Goal: Task Accomplishment & Management: Manage account settings

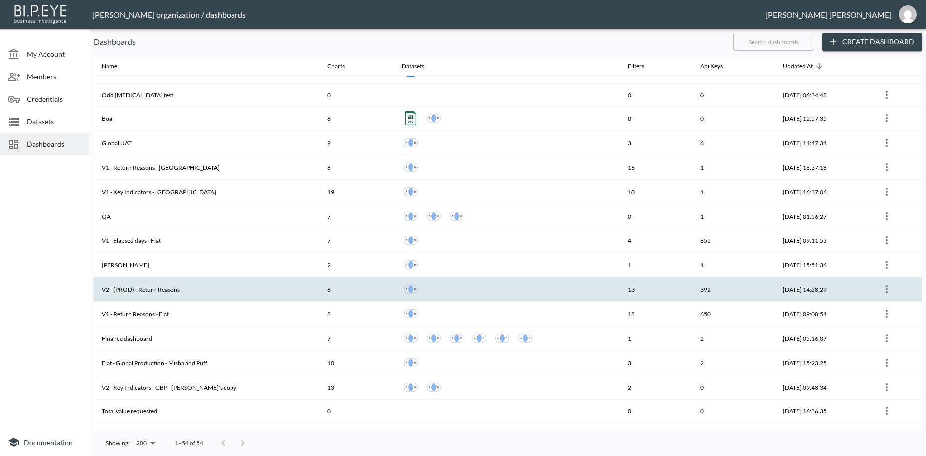
scroll to position [227, 0]
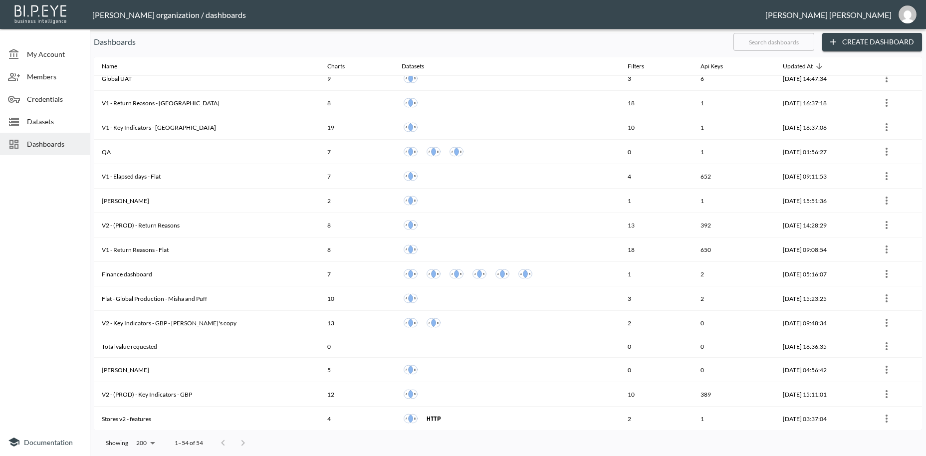
click at [741, 45] on input "text" at bounding box center [773, 41] width 81 height 25
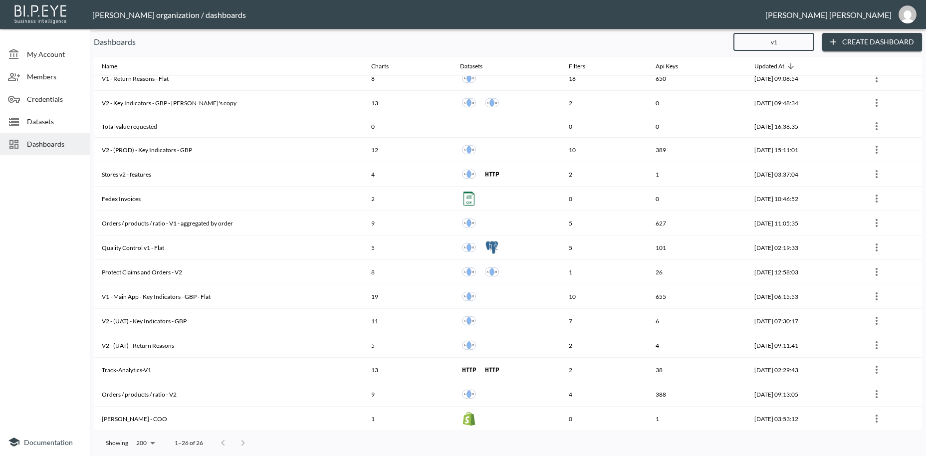
scroll to position [0, 0]
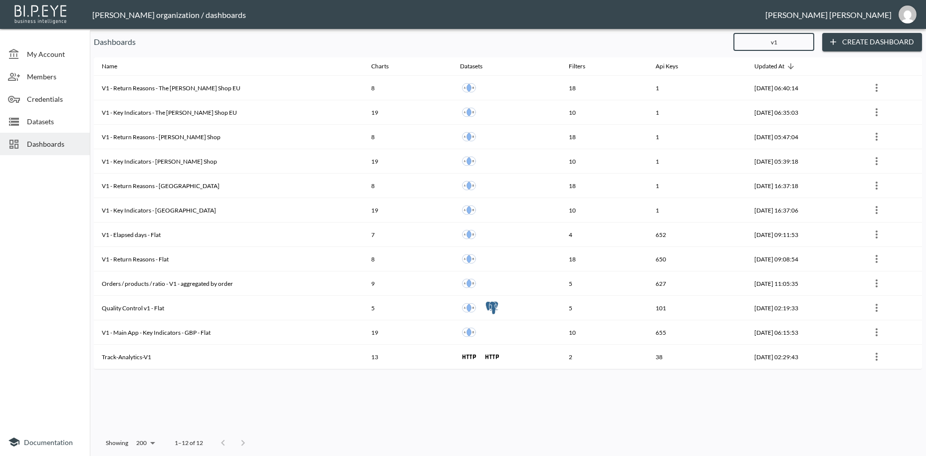
drag, startPoint x: 782, startPoint y: 42, endPoint x: 744, endPoint y: 33, distance: 38.8
click at [744, 33] on input "v1" at bounding box center [773, 41] width 81 height 25
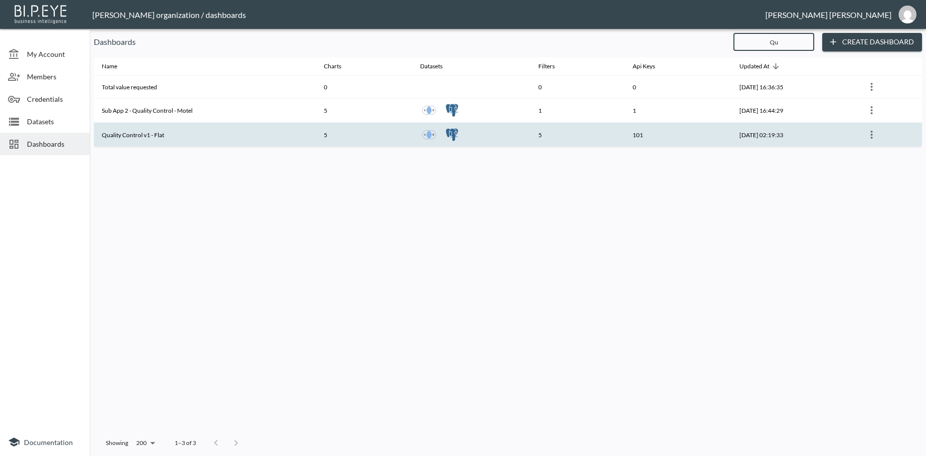
type input "Qu"
click at [226, 136] on th "Quality Control v1 - Flat" at bounding box center [205, 135] width 222 height 24
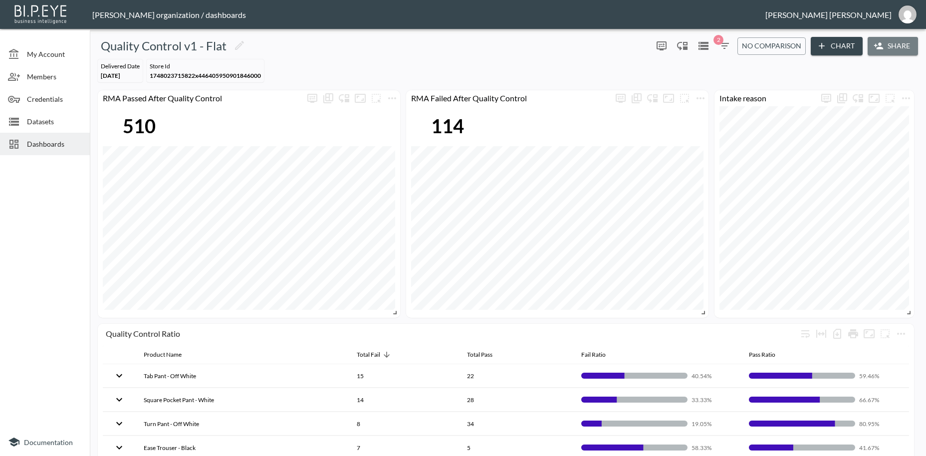
click at [890, 48] on button "Share" at bounding box center [892, 46] width 50 height 18
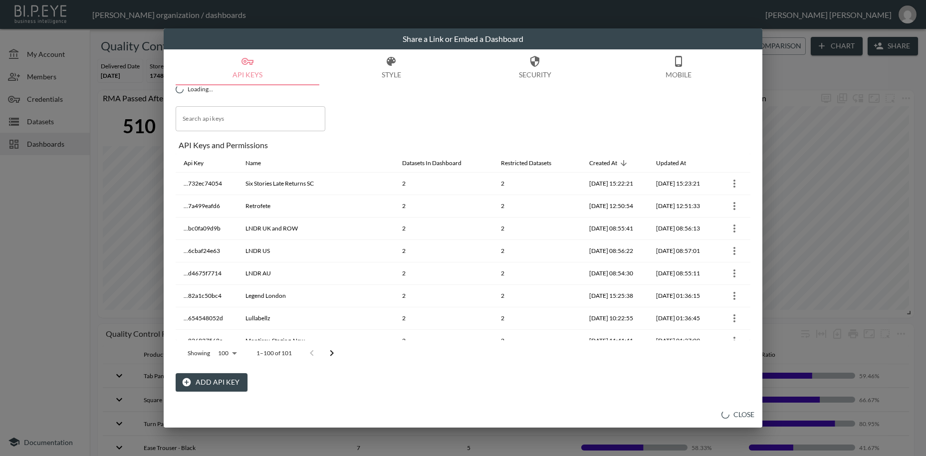
click at [225, 382] on button "Add API Key" at bounding box center [212, 382] width 72 height 18
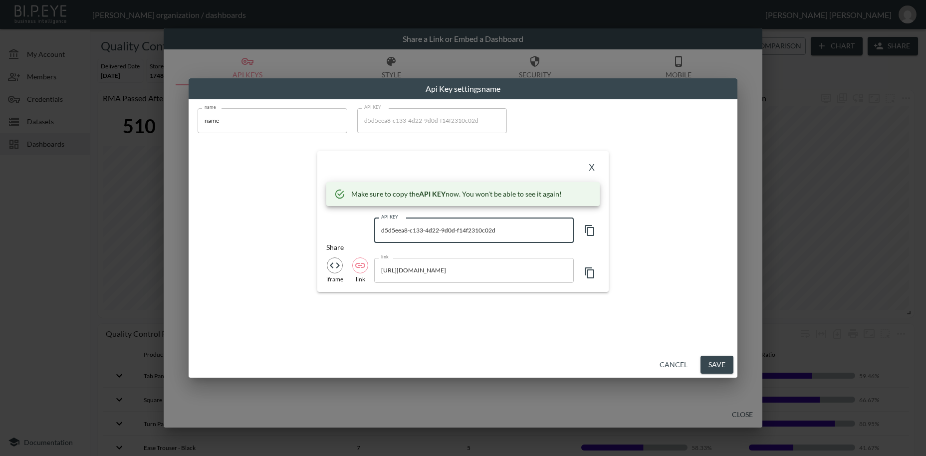
drag, startPoint x: 514, startPoint y: 231, endPoint x: 375, endPoint y: 228, distance: 138.7
click at [375, 228] on input "d5d5eea8-c133-4d22-9d0d-f14f2310c02d" at bounding box center [473, 230] width 199 height 25
drag, startPoint x: 201, startPoint y: 118, endPoint x: 140, endPoint y: 116, distance: 60.9
click at [197, 115] on input "name" at bounding box center [272, 120] width 150 height 25
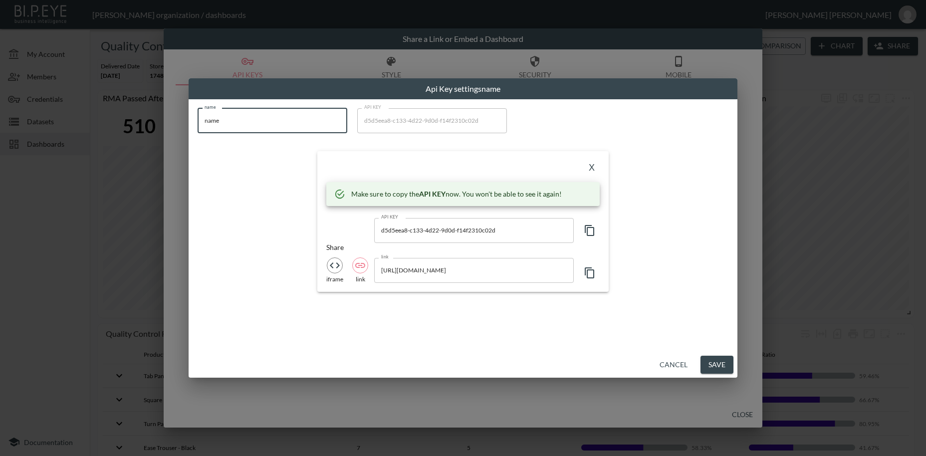
paste input "Baukjen"
type input "Baukjen"
click at [590, 168] on button "X" at bounding box center [591, 168] width 16 height 16
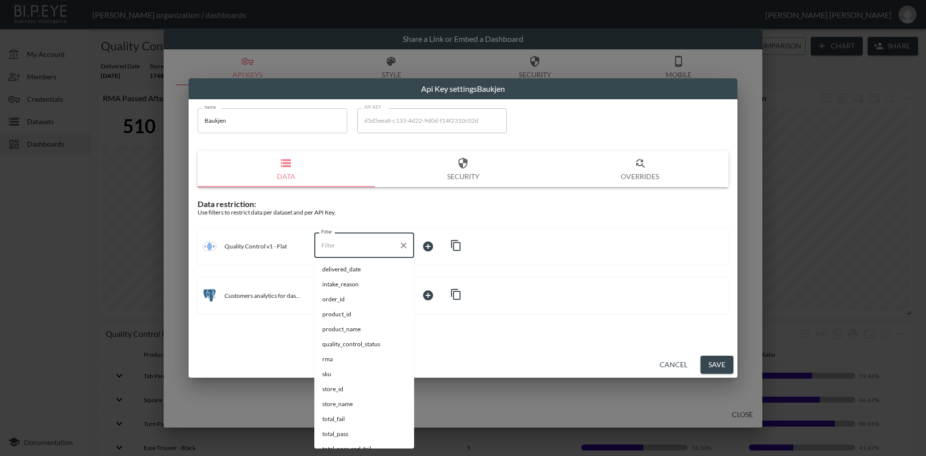
click at [336, 247] on input "Filter" at bounding box center [357, 245] width 76 height 16
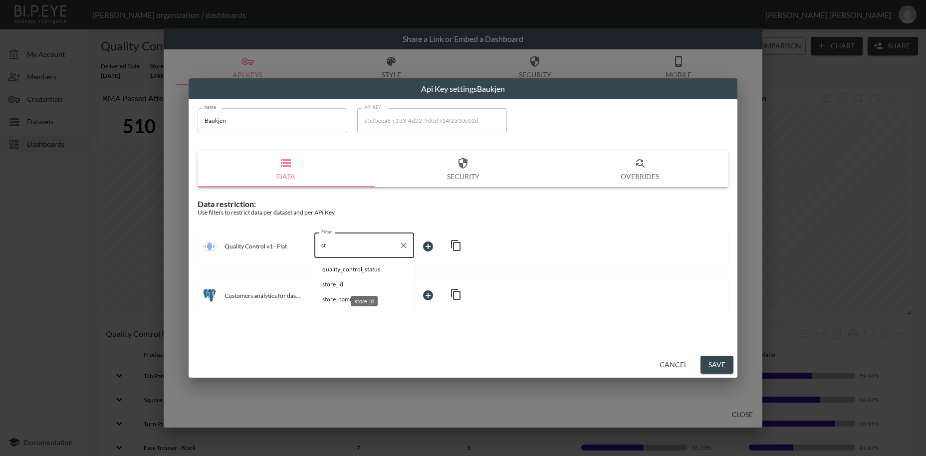
click at [347, 283] on span "store_id" at bounding box center [364, 284] width 84 height 9
type input "store_id"
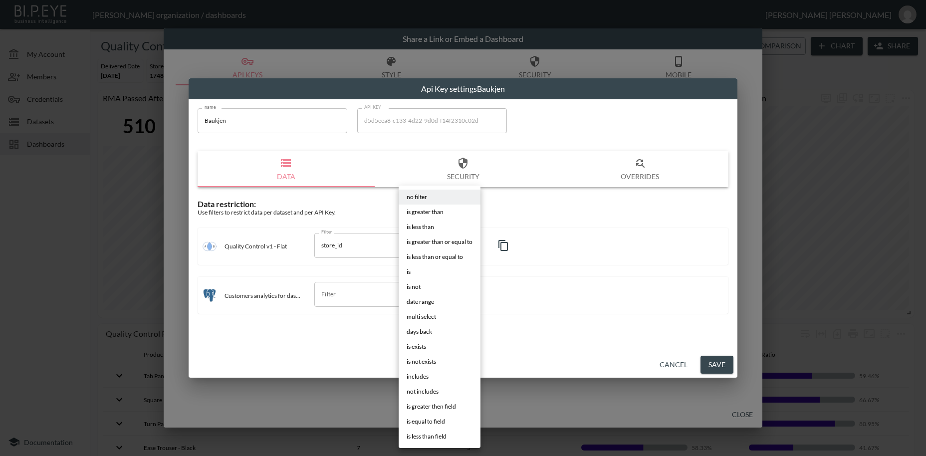
click at [440, 245] on body "BI.P.EYE, Interactive Analytics Dashboards - app [PERSON_NAME] organization / d…" at bounding box center [463, 228] width 926 height 456
click at [406, 271] on span "is" at bounding box center [408, 271] width 4 height 9
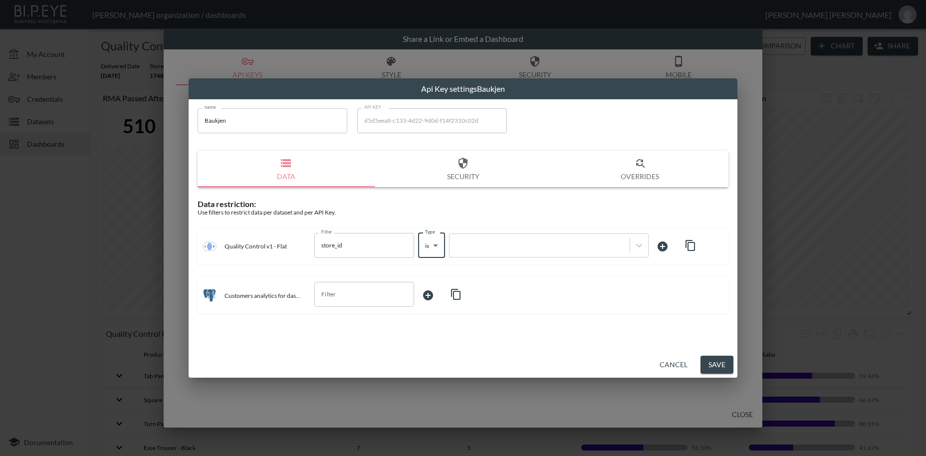
type input "is"
click at [484, 246] on div at bounding box center [539, 244] width 170 height 9
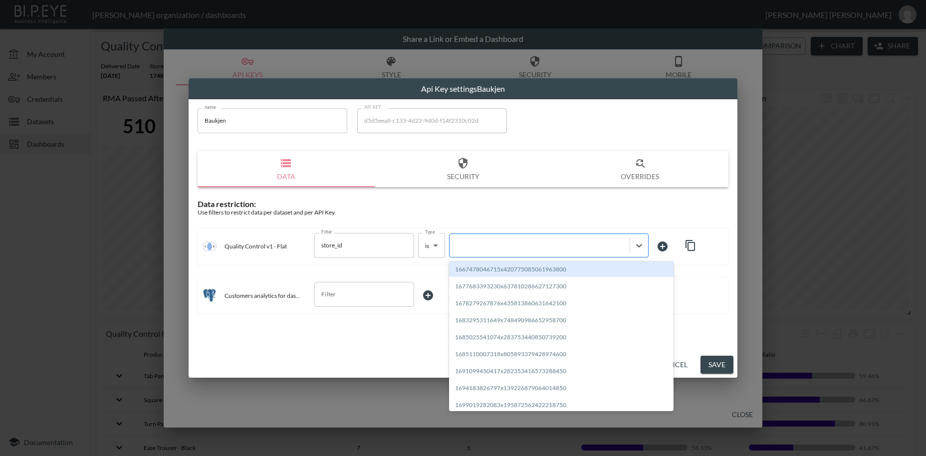
paste input "1711550905636x980751884865503200"
type input "1711550905636x980751884865503200"
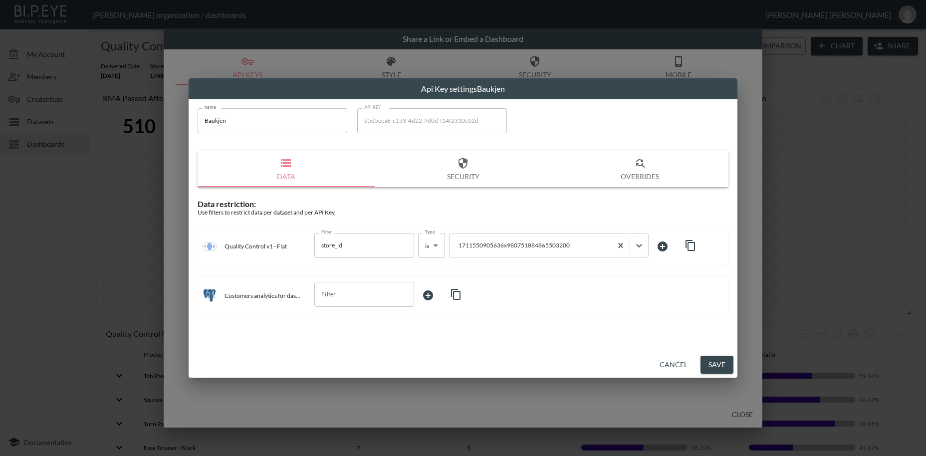
click at [715, 367] on button "Save" at bounding box center [716, 365] width 33 height 18
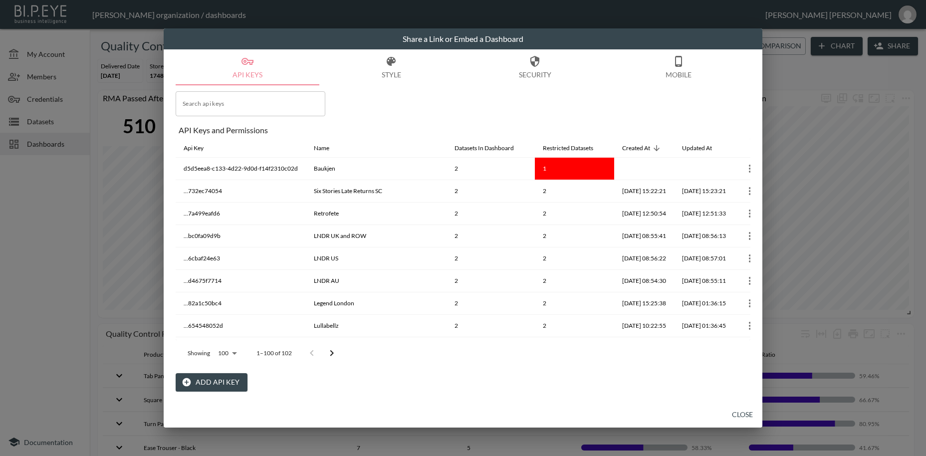
scroll to position [0, 27]
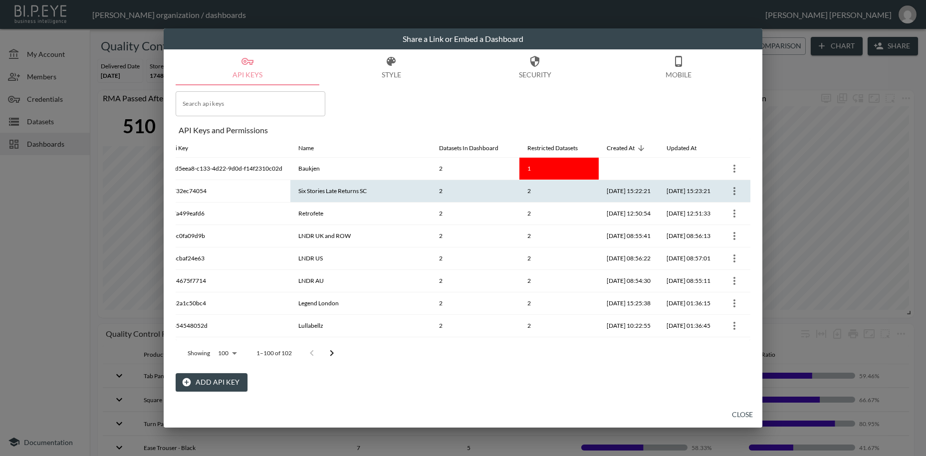
click at [734, 193] on icon "more" at bounding box center [734, 191] width 2 height 8
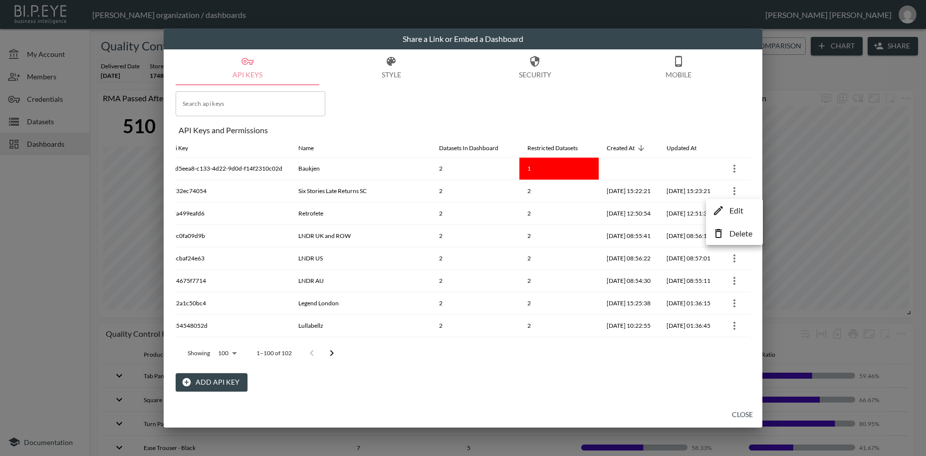
click at [731, 211] on p "Edit" at bounding box center [736, 210] width 14 height 12
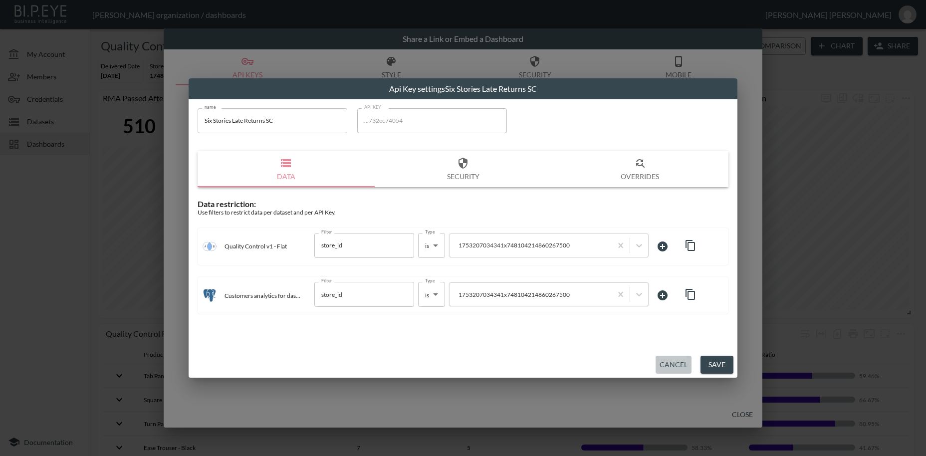
click at [674, 367] on button "Cancel" at bounding box center [673, 365] width 36 height 18
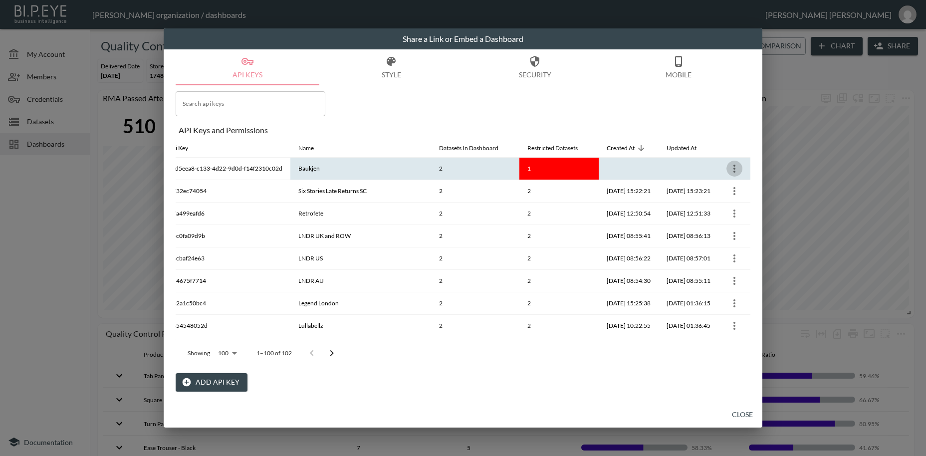
click at [736, 170] on icon "more" at bounding box center [734, 169] width 12 height 12
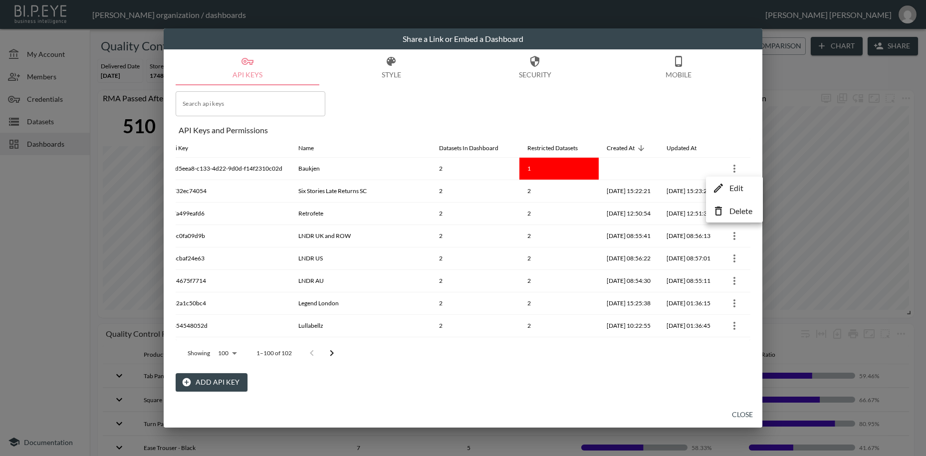
click at [736, 190] on p "Edit" at bounding box center [736, 188] width 14 height 12
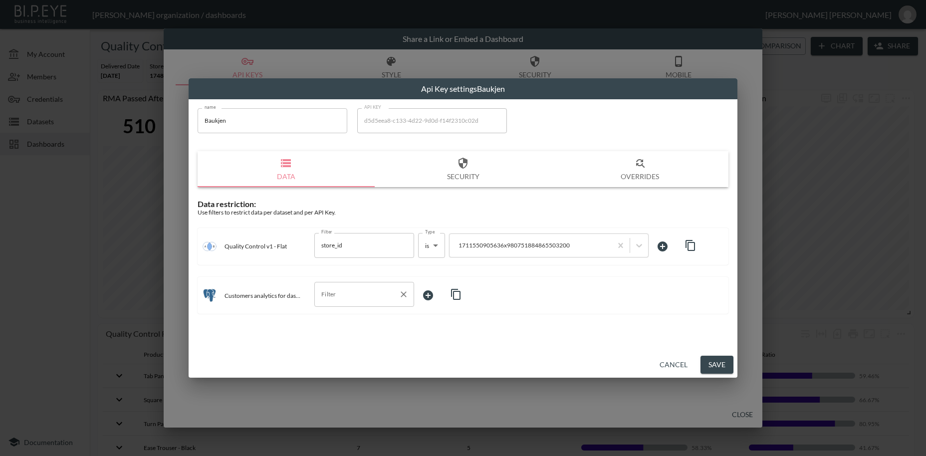
click at [355, 297] on input "Filter" at bounding box center [357, 294] width 76 height 16
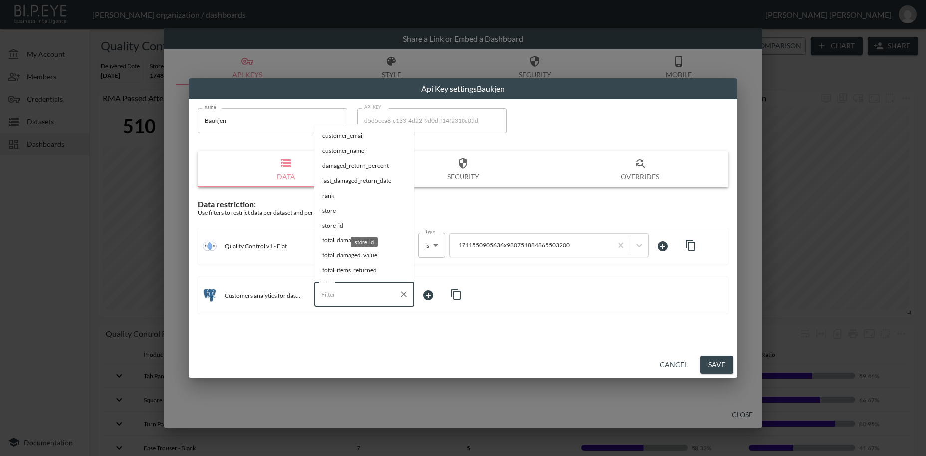
click at [345, 227] on span "store_id" at bounding box center [364, 225] width 84 height 9
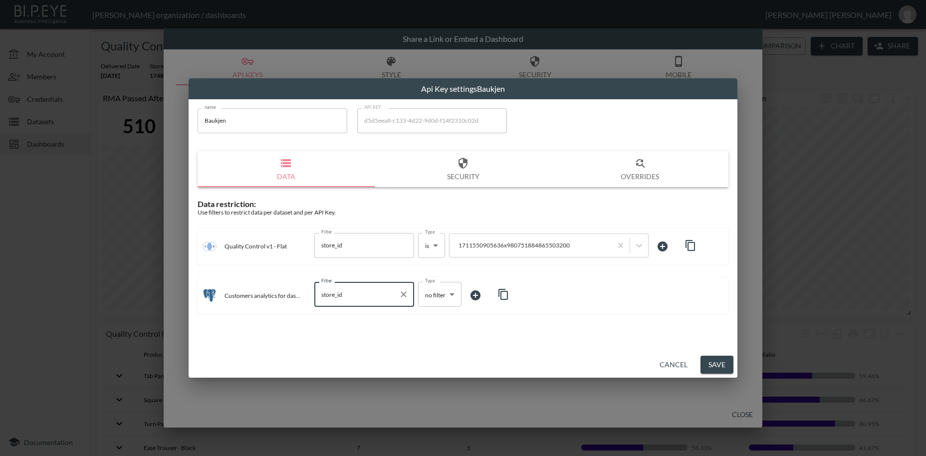
type input "store_id"
click at [435, 293] on body "BI.P.EYE, Interactive Analytics Dashboards - app [PERSON_NAME] organization / d…" at bounding box center [463, 228] width 926 height 456
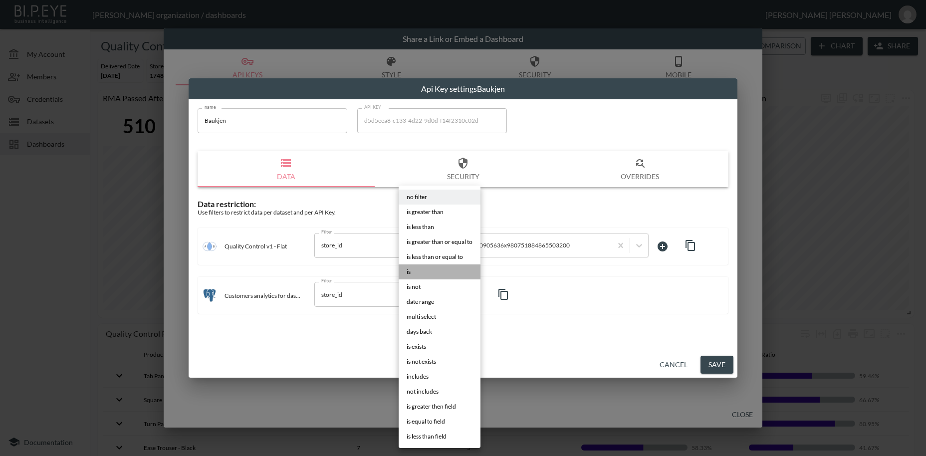
click at [410, 273] on span "is" at bounding box center [408, 271] width 4 height 9
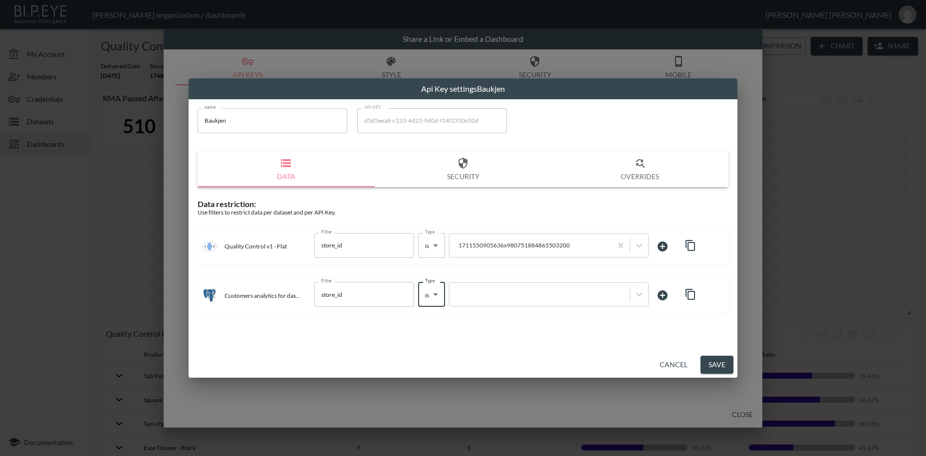
type input "is"
click at [470, 293] on div at bounding box center [539, 294] width 170 height 9
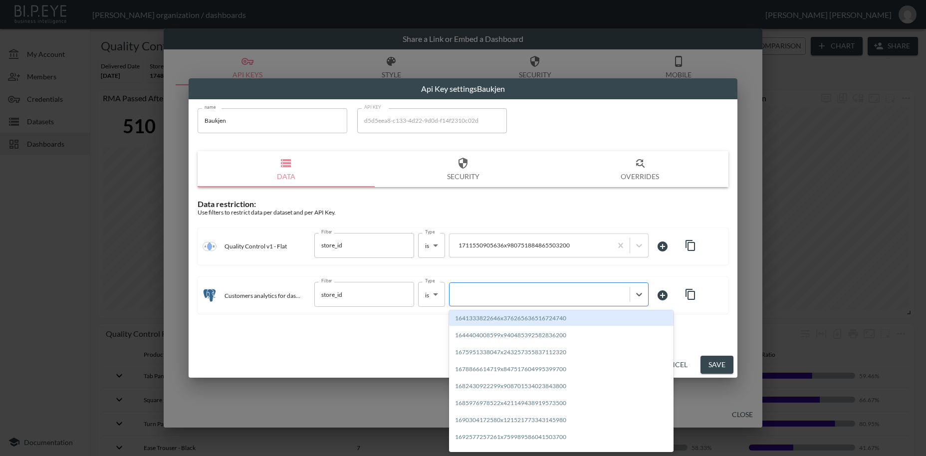
paste input "1711550905636x980751884865503200"
type input "1711550905636x980751884865503200"
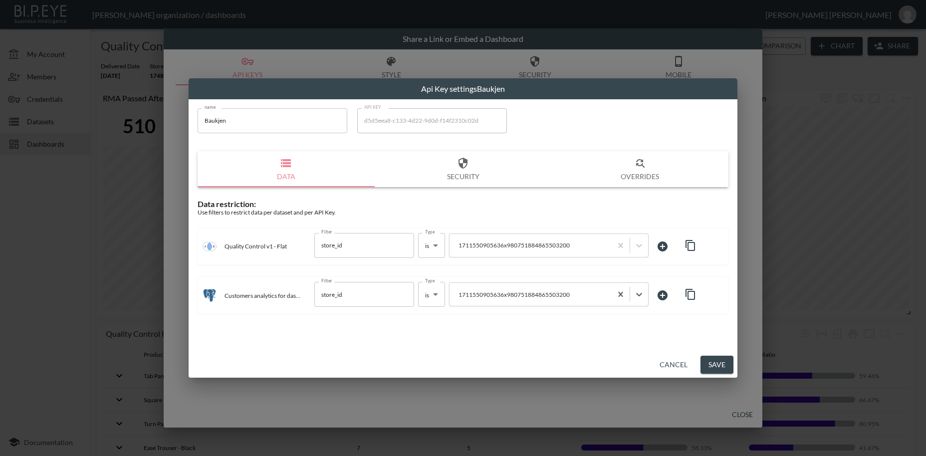
click at [714, 366] on button "Save" at bounding box center [716, 365] width 33 height 18
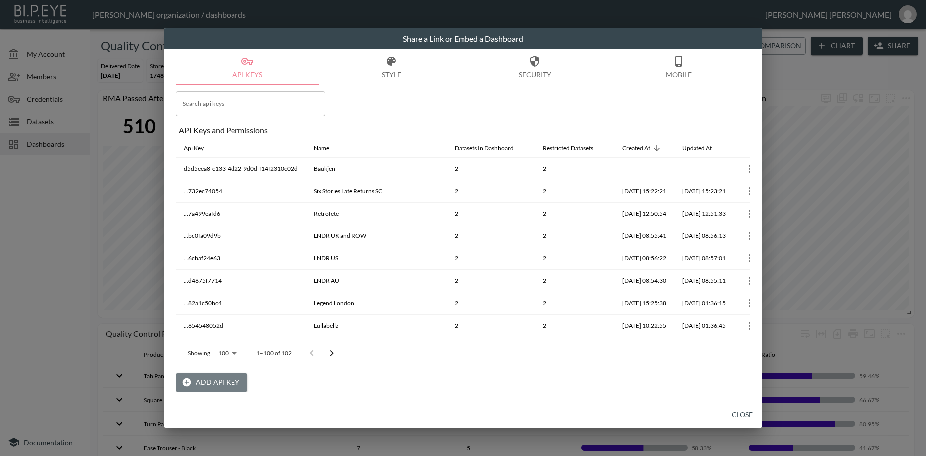
click at [227, 384] on button "Add API Key" at bounding box center [212, 382] width 72 height 18
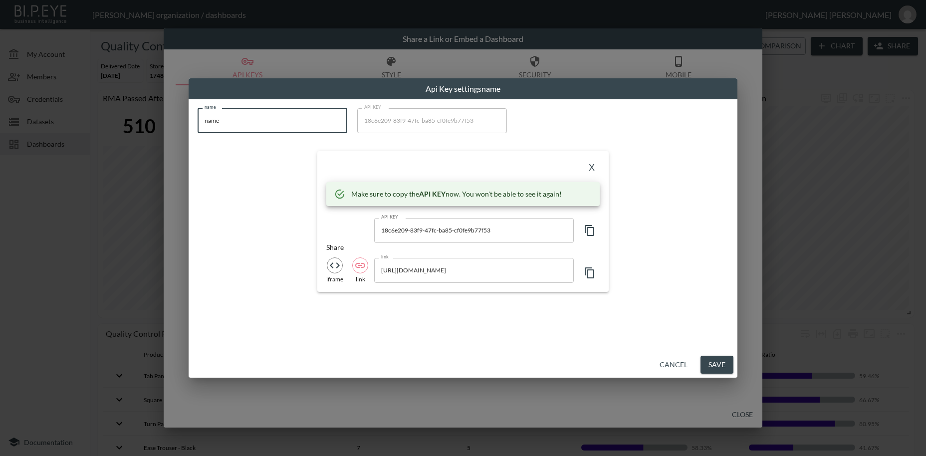
click at [197, 115] on input "name" at bounding box center [272, 120] width 150 height 25
paste input "[PERSON_NAME]"
type input "[PERSON_NAME]"
click at [591, 231] on icon "button" at bounding box center [589, 230] width 12 height 12
click at [592, 168] on button "X" at bounding box center [591, 168] width 16 height 16
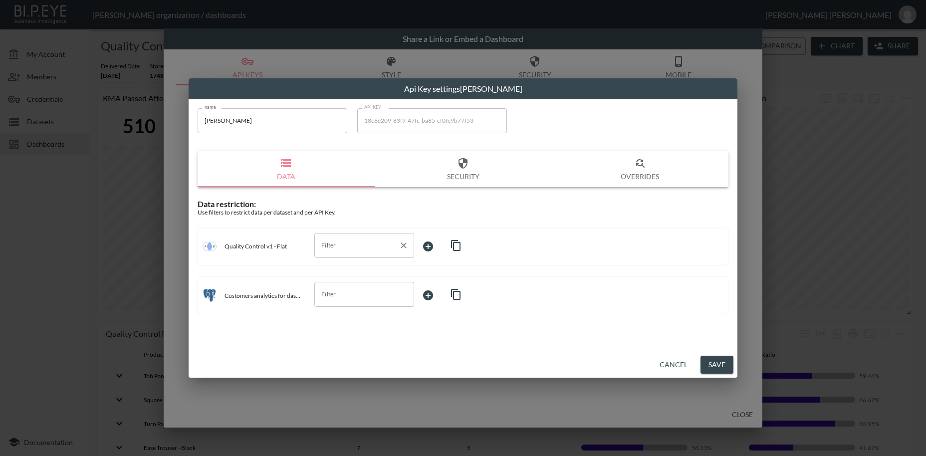
click at [340, 246] on input "Filter" at bounding box center [357, 245] width 76 height 16
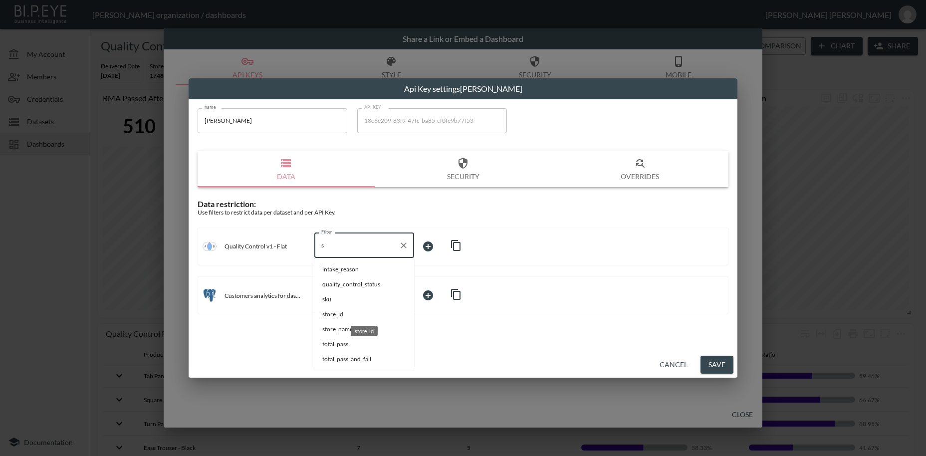
click at [348, 317] on span "store_id" at bounding box center [364, 314] width 84 height 9
type input "store_id"
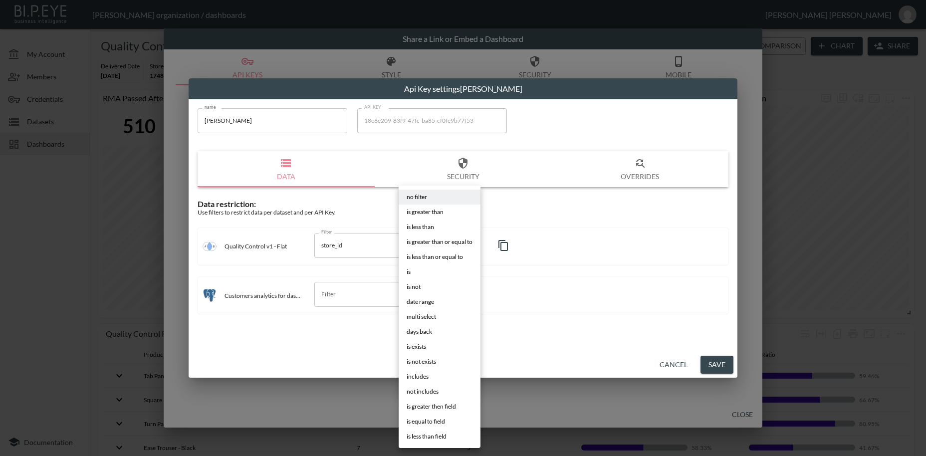
click at [432, 248] on body "BI.P.EYE, Interactive Analytics Dashboards - app [PERSON_NAME] organization / d…" at bounding box center [463, 228] width 926 height 456
click at [412, 271] on li "is" at bounding box center [439, 271] width 82 height 15
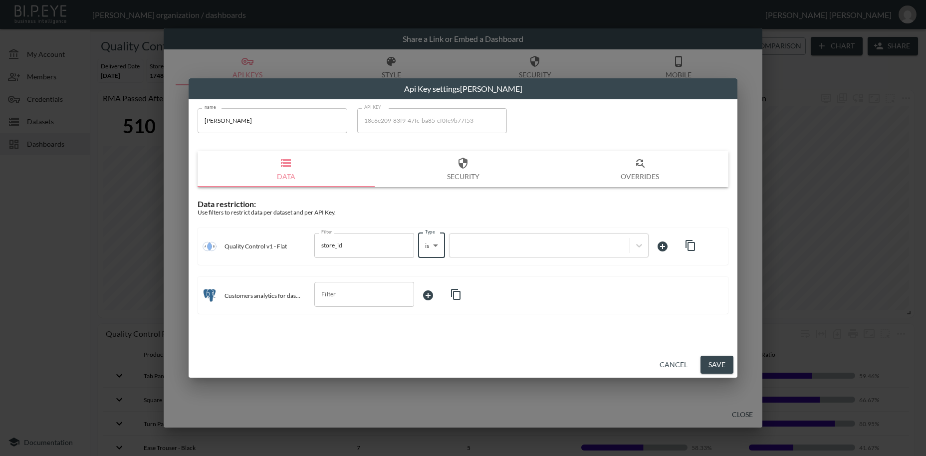
type input "is"
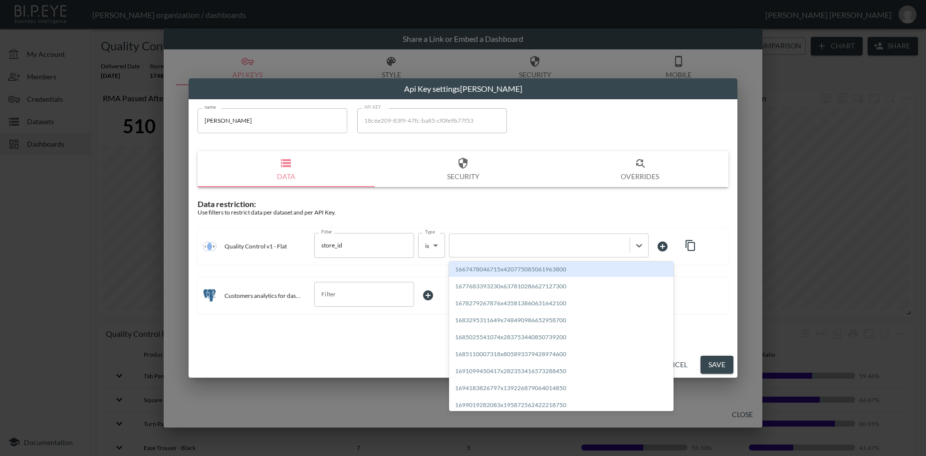
click at [493, 244] on div at bounding box center [539, 244] width 170 height 9
paste input "1711551131354x449903905702412300"
type input "1711551131354x449903905702412300"
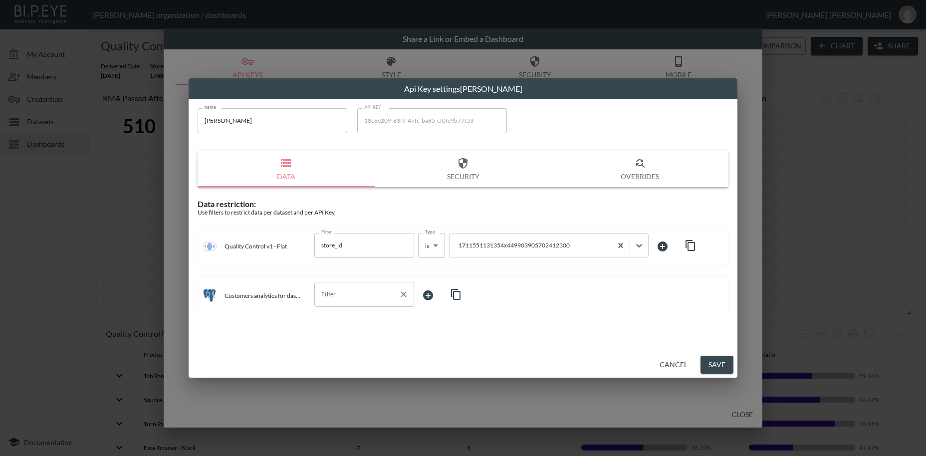
click at [339, 292] on input "Filter" at bounding box center [357, 294] width 76 height 16
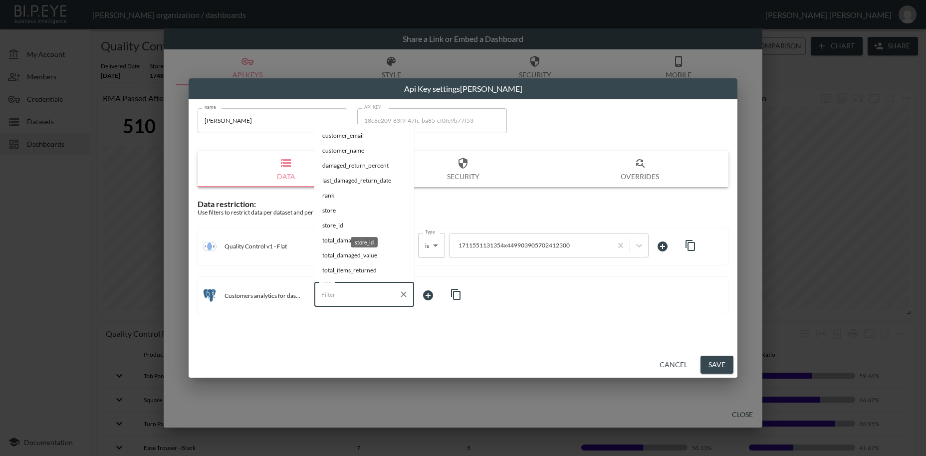
click at [340, 225] on span "store_id" at bounding box center [364, 225] width 84 height 9
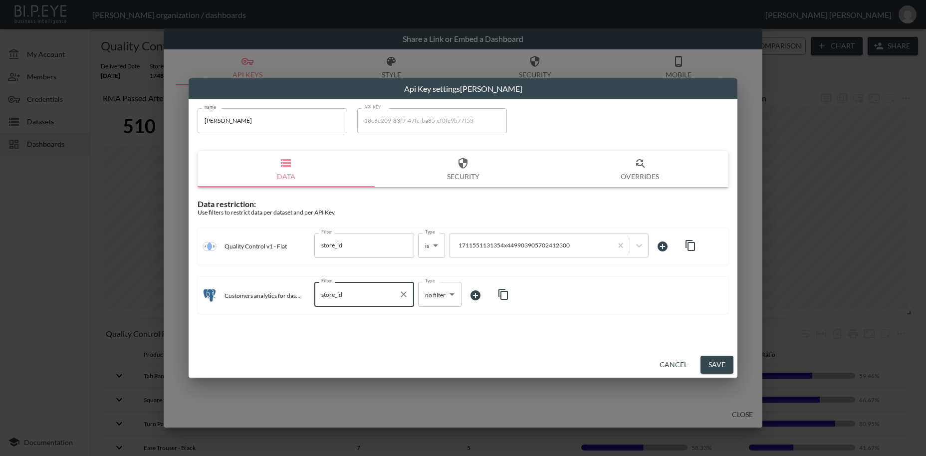
type input "store_id"
click at [432, 295] on body "BI.P.EYE, Interactive Analytics Dashboards - app [PERSON_NAME] organization / d…" at bounding box center [463, 228] width 926 height 456
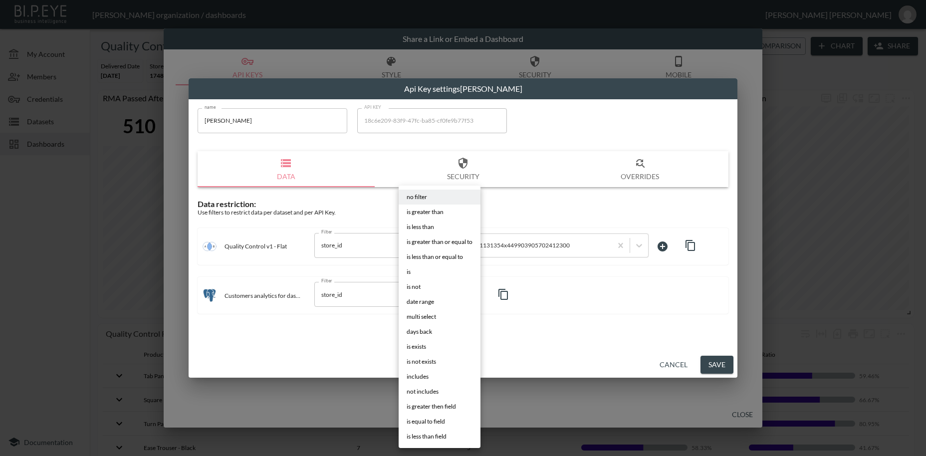
click at [410, 274] on span "is" at bounding box center [408, 271] width 4 height 9
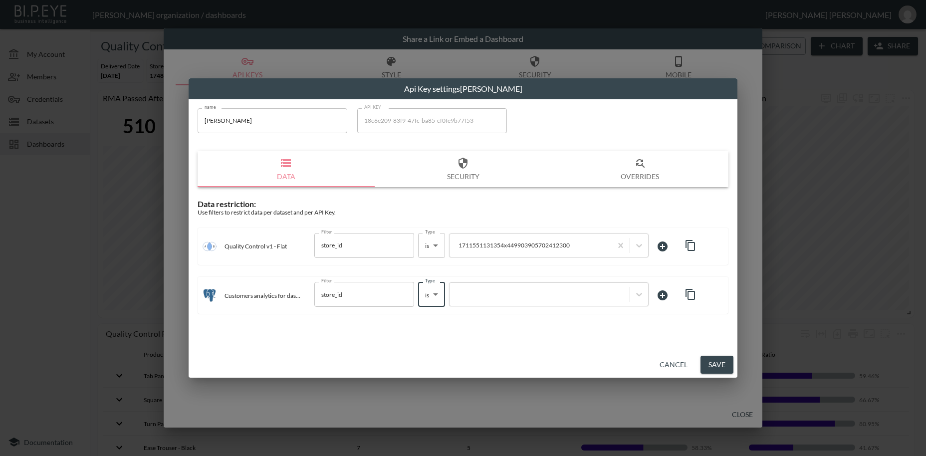
type input "is"
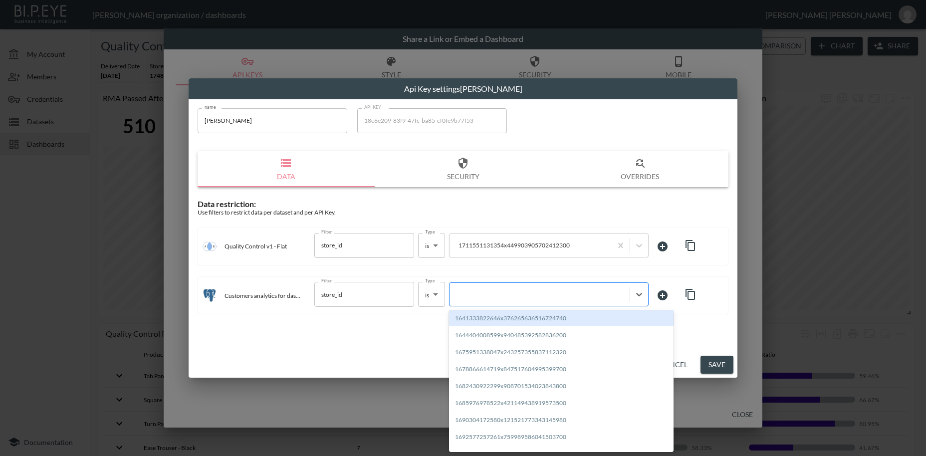
click at [471, 295] on div at bounding box center [539, 294] width 170 height 9
paste input "1711551131354x449903905702412300"
type input "1711551131354x449903905702412300"
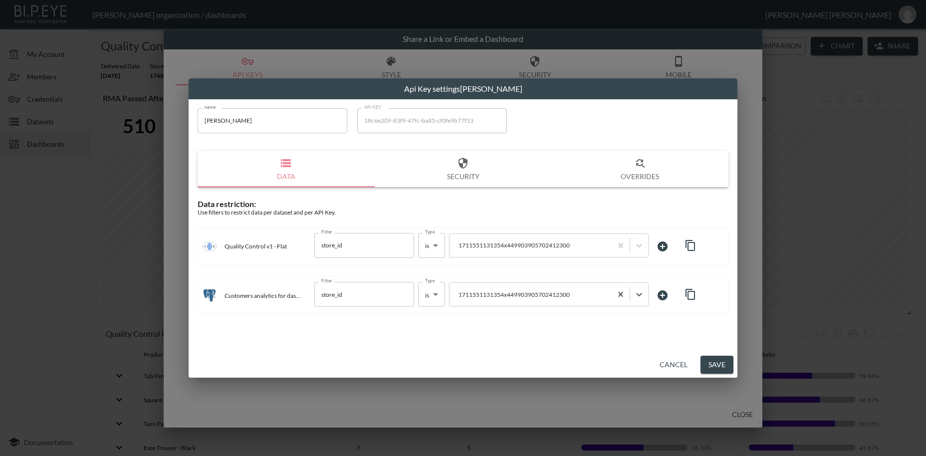
click at [714, 365] on button "Save" at bounding box center [716, 365] width 33 height 18
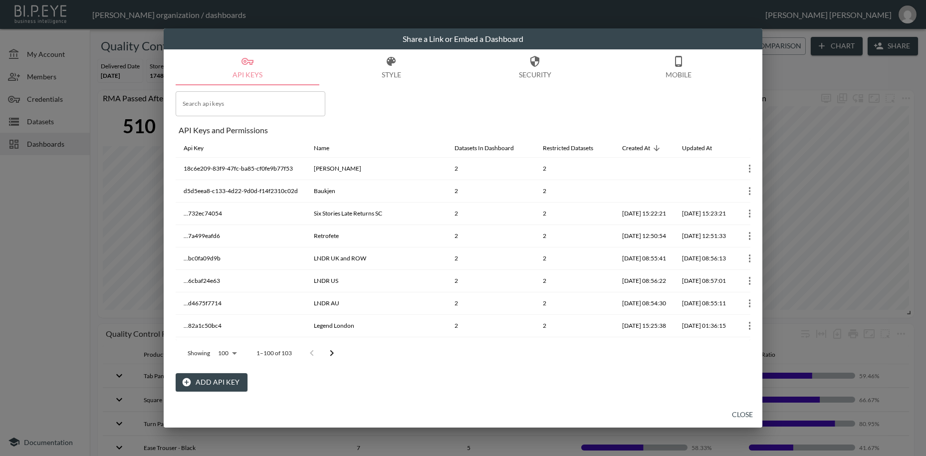
click at [741, 416] on button "Close" at bounding box center [742, 414] width 32 height 18
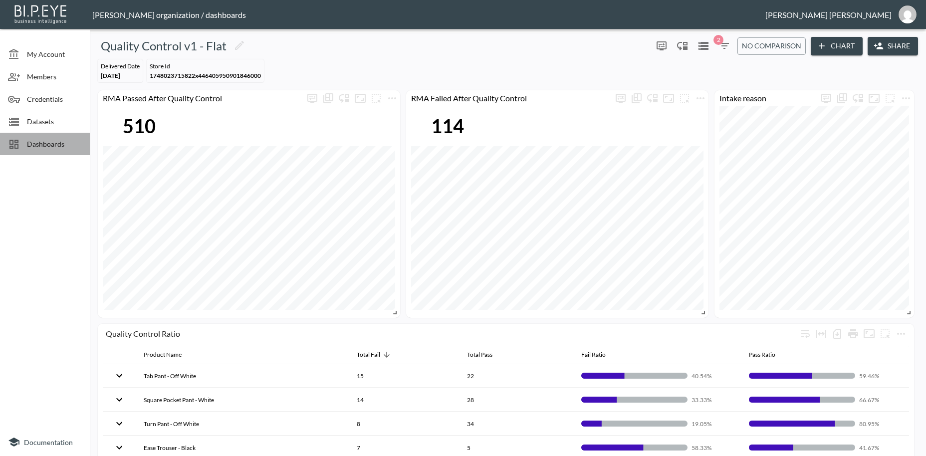
click at [59, 147] on span "Dashboards" at bounding box center [54, 144] width 55 height 10
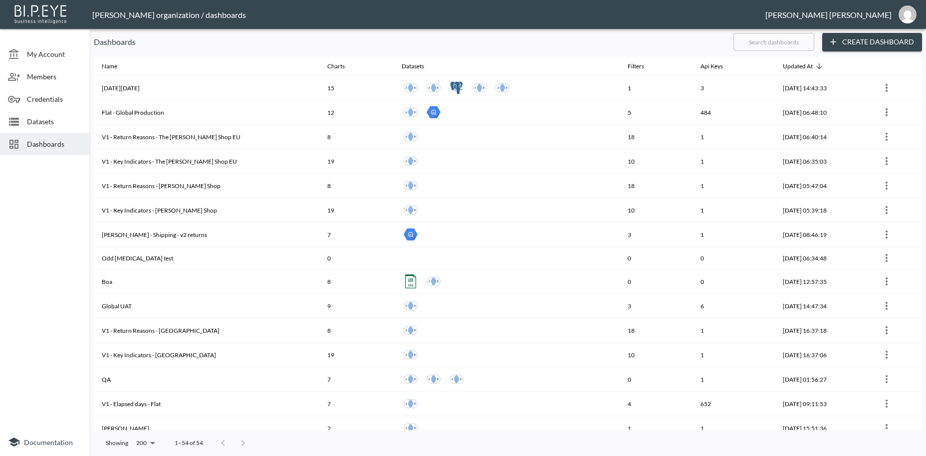
click at [759, 40] on input "text" at bounding box center [773, 41] width 81 height 25
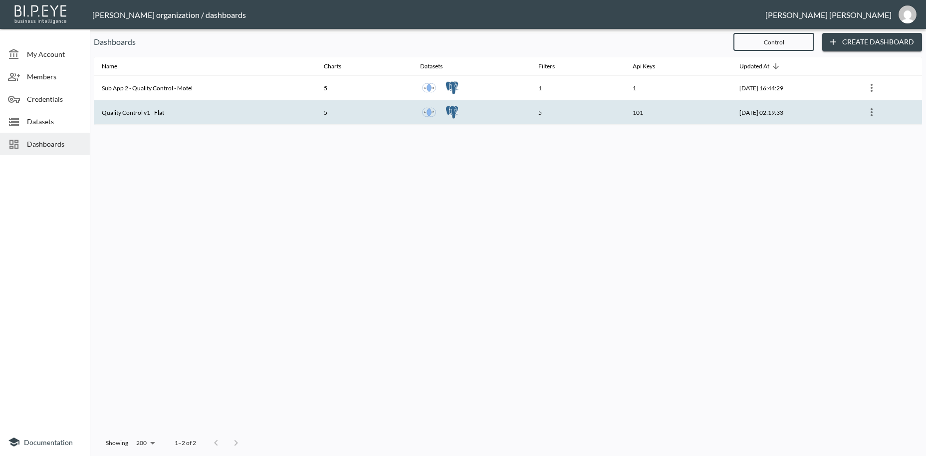
type input "Control"
click at [182, 117] on th "Quality Control v1 - Flat" at bounding box center [205, 112] width 222 height 24
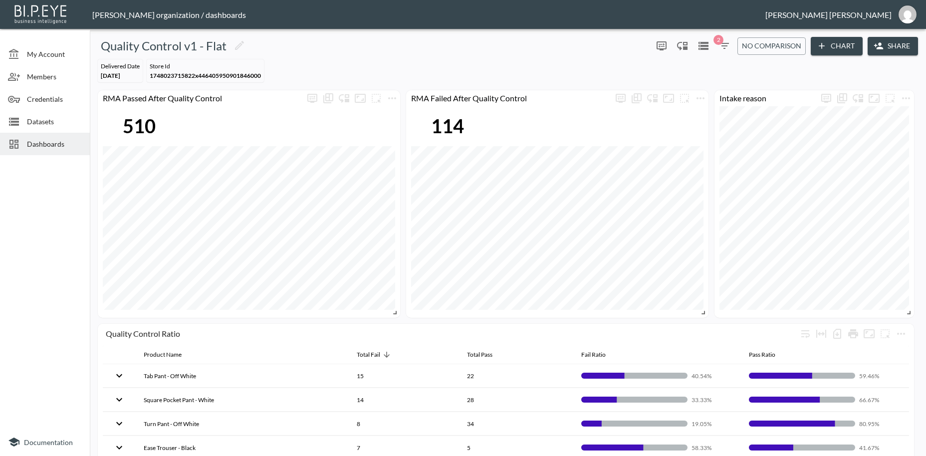
click at [901, 48] on button "Share" at bounding box center [892, 46] width 50 height 18
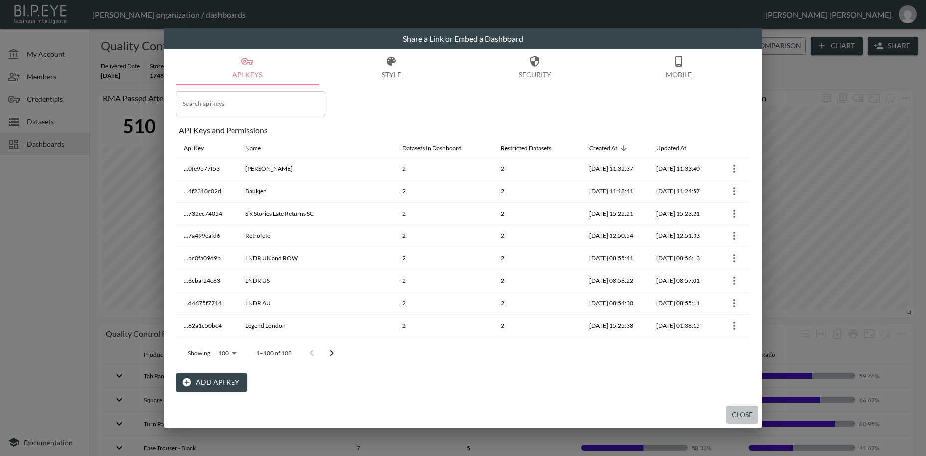
click at [740, 413] on button "Close" at bounding box center [742, 414] width 32 height 18
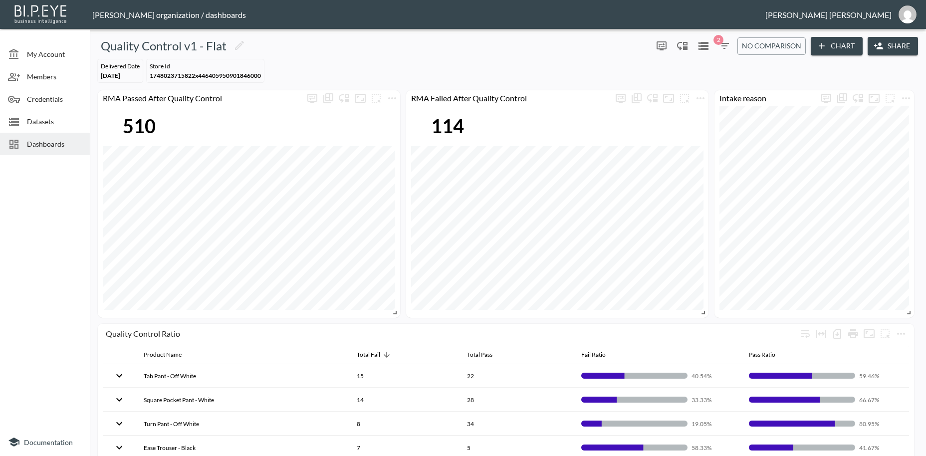
click at [53, 147] on span "Dashboards" at bounding box center [54, 144] width 55 height 10
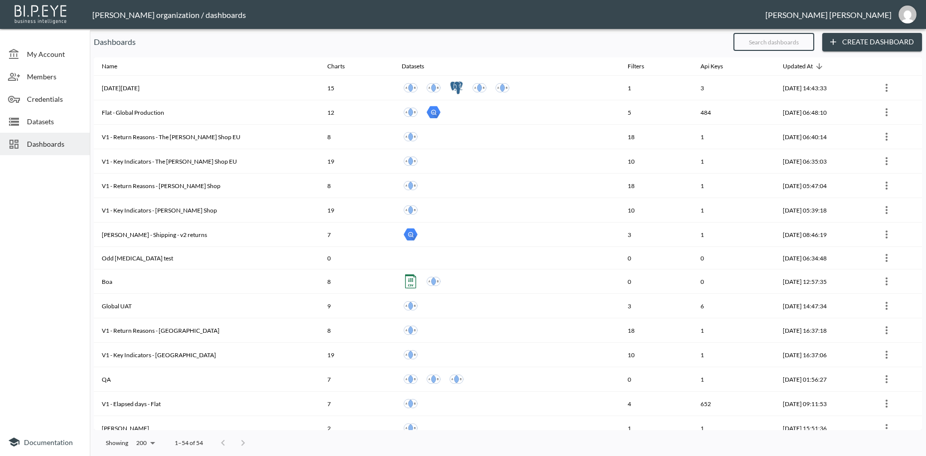
click at [746, 42] on input "text" at bounding box center [773, 41] width 81 height 25
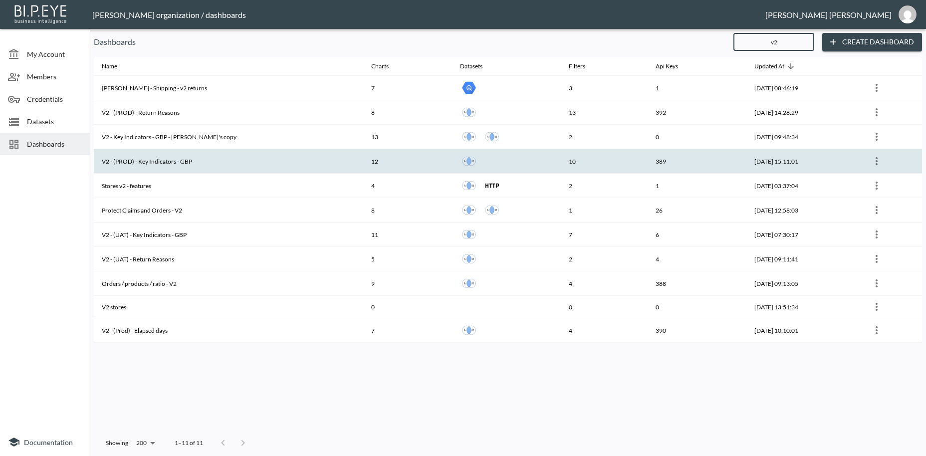
type input "v2"
click at [191, 167] on th "V2 - (PROD) - Key Indicators - GBP" at bounding box center [228, 161] width 269 height 24
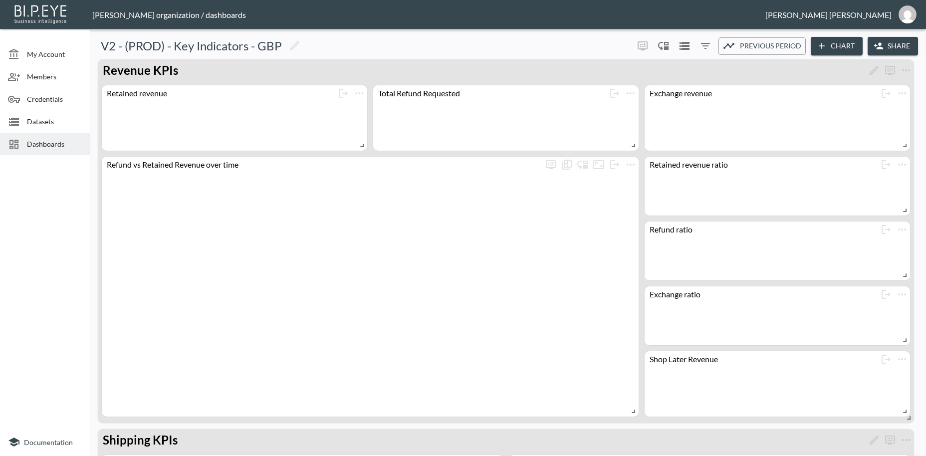
click at [891, 47] on button "Share" at bounding box center [892, 46] width 50 height 18
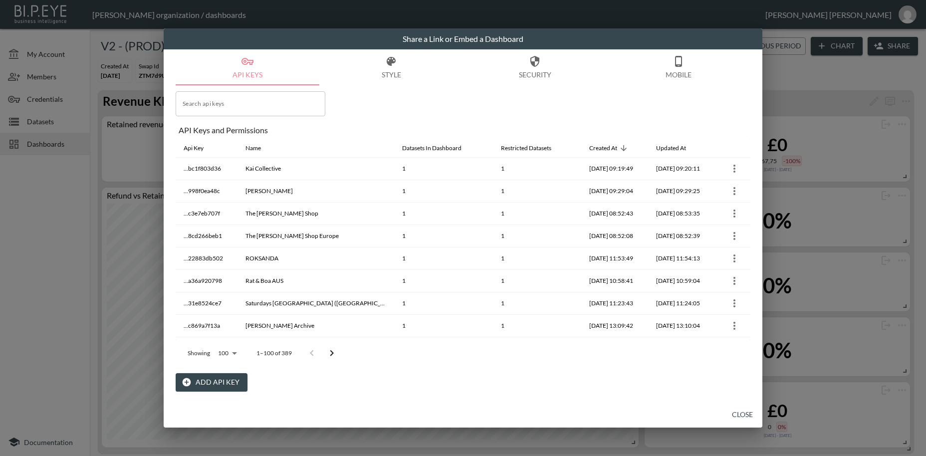
click at [213, 381] on button "Add API Key" at bounding box center [212, 382] width 72 height 18
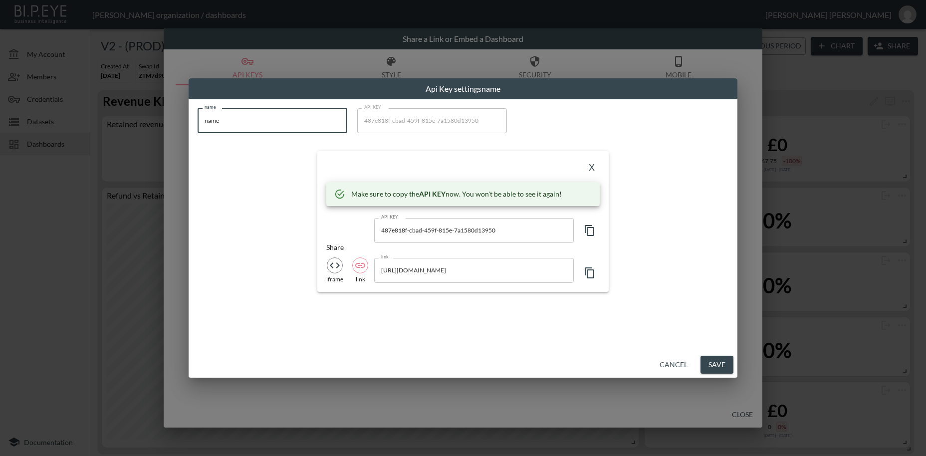
drag, startPoint x: 195, startPoint y: 113, endPoint x: 185, endPoint y: 113, distance: 10.0
click at [197, 113] on input "name" at bounding box center [272, 120] width 150 height 25
paste input "FABIANI"
type input "FABIANI"
click at [591, 231] on icon "button" at bounding box center [589, 230] width 12 height 12
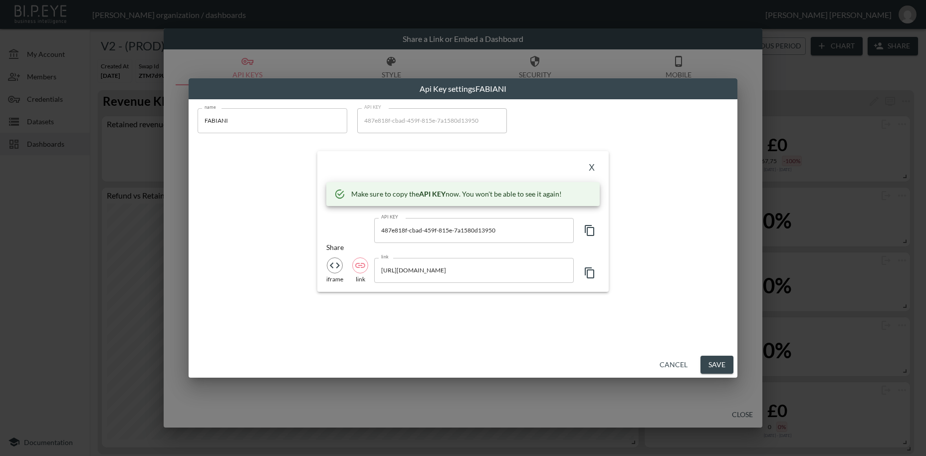
click at [591, 167] on button "X" at bounding box center [591, 168] width 16 height 16
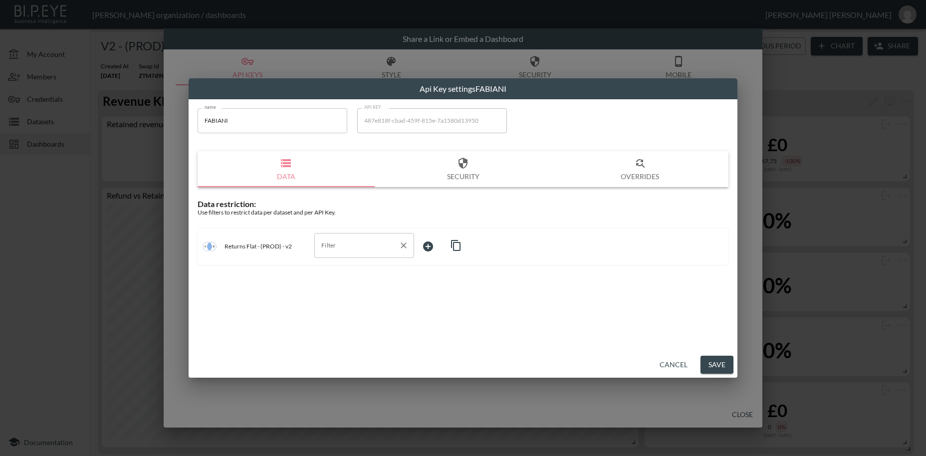
click at [334, 245] on input "Filter" at bounding box center [357, 245] width 76 height 16
click at [339, 269] on span "swap_id" at bounding box center [364, 269] width 84 height 9
type input "swap_id"
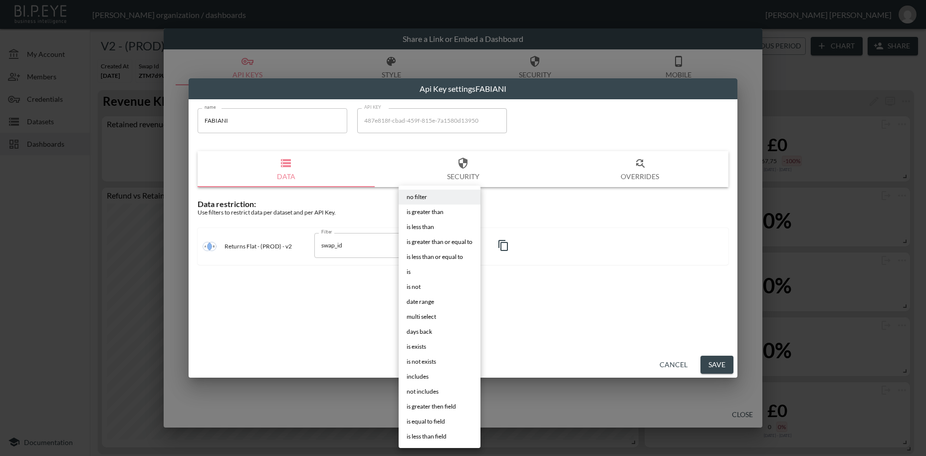
click at [424, 245] on body "BI.P.EYE, Interactive Analytics Dashboards - app [PERSON_NAME] organization / d…" at bounding box center [463, 228] width 926 height 456
click at [411, 272] on li "is" at bounding box center [439, 271] width 82 height 15
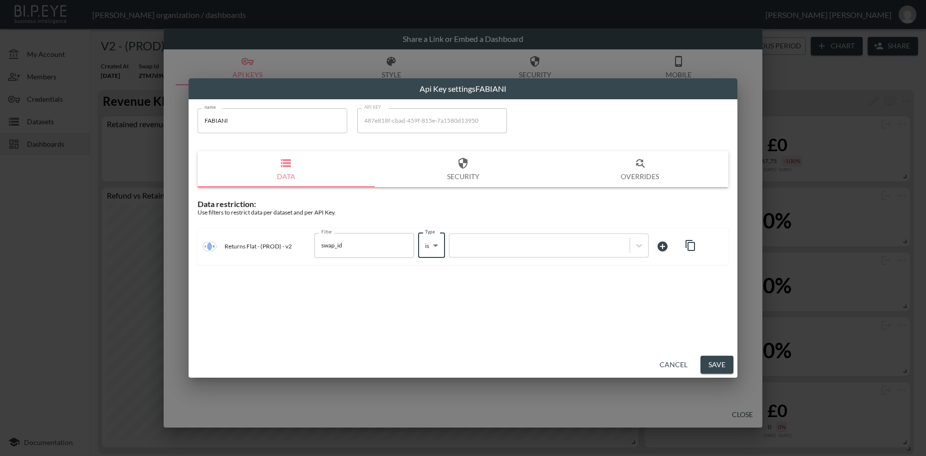
type input "is"
click at [496, 246] on div at bounding box center [539, 244] width 170 height 9
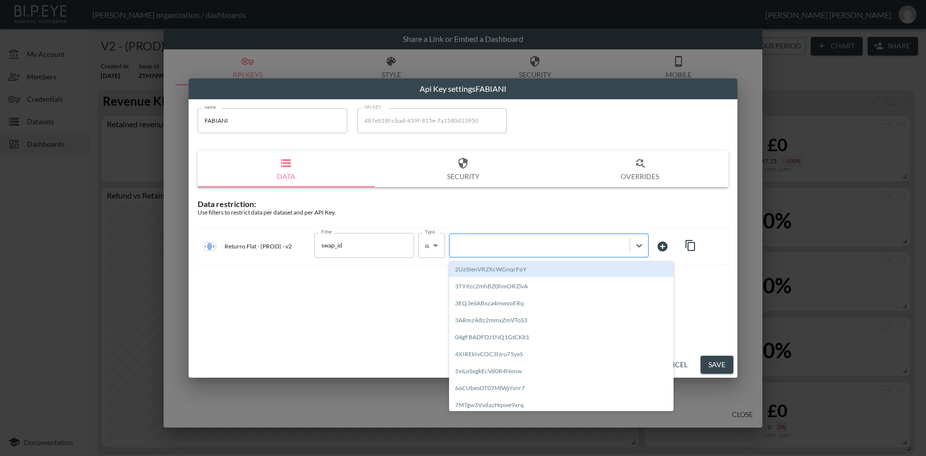
paste input "mo7eSyJjOWDu2ga96lVg"
type input "mo7eSyJjOWDu2ga96lVg"
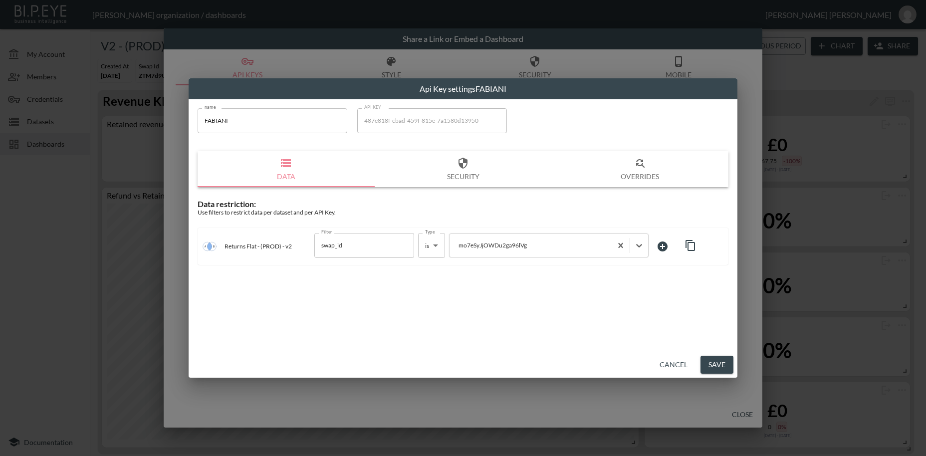
click at [713, 365] on button "Save" at bounding box center [716, 365] width 33 height 18
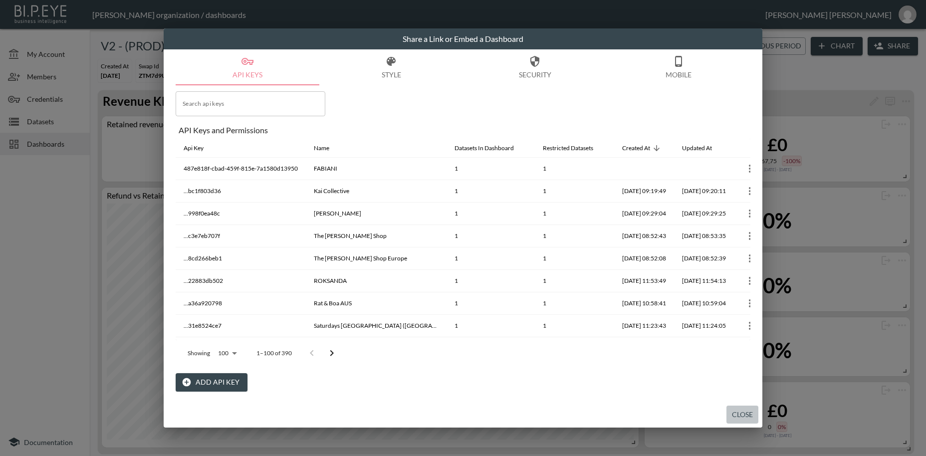
click at [741, 416] on button "Close" at bounding box center [742, 414] width 32 height 18
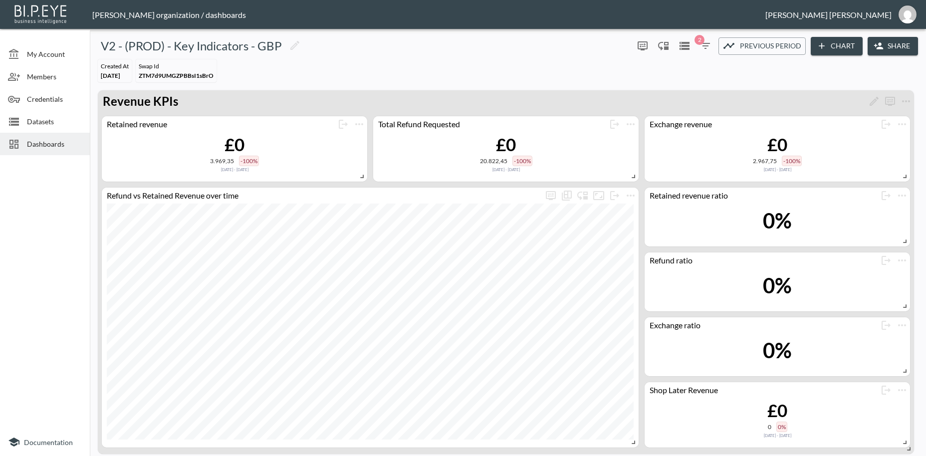
click at [57, 145] on span "Dashboards" at bounding box center [54, 144] width 55 height 10
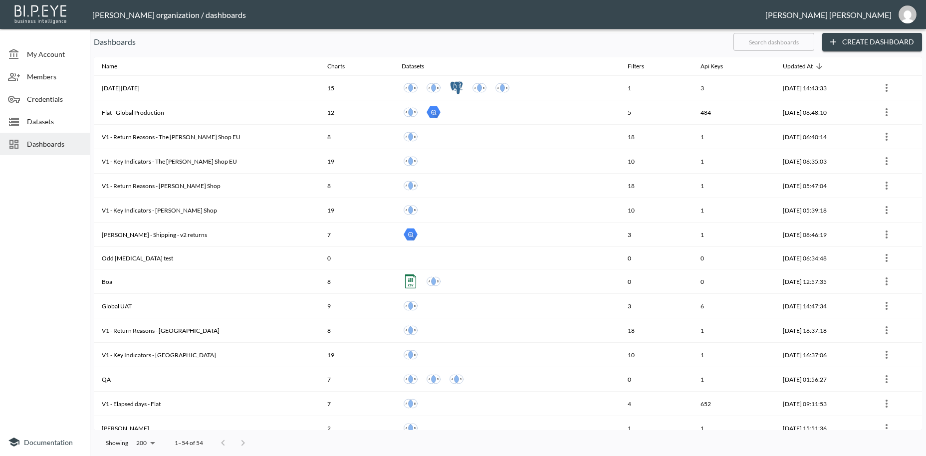
click at [741, 40] on input "text" at bounding box center [773, 41] width 81 height 25
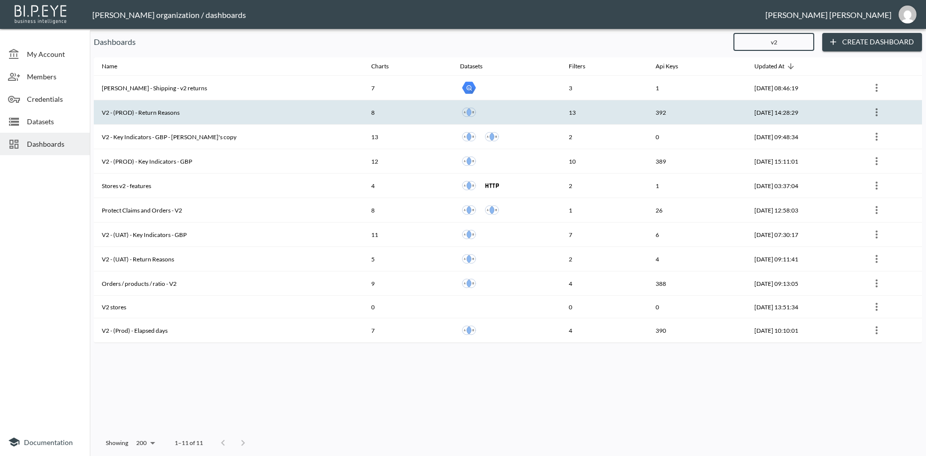
type input "v2"
click at [163, 115] on th "V2 - (PROD) - Return Reasons" at bounding box center [228, 112] width 269 height 24
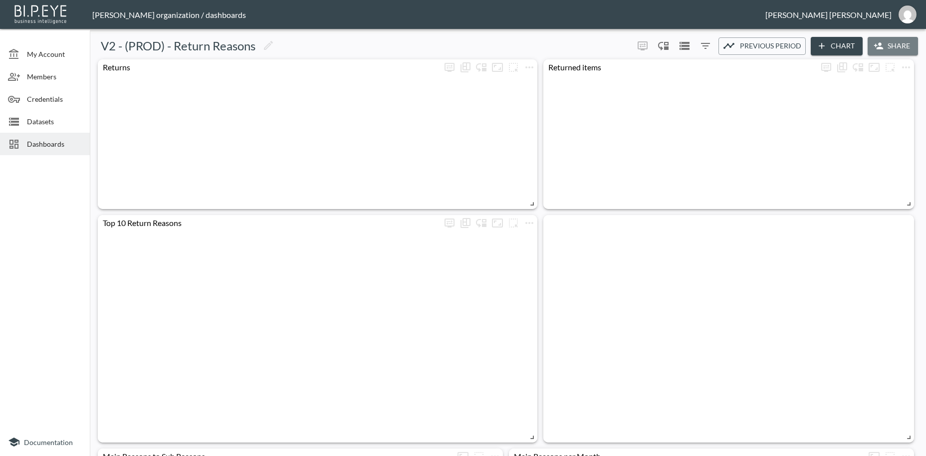
click at [889, 47] on button "Share" at bounding box center [892, 46] width 50 height 18
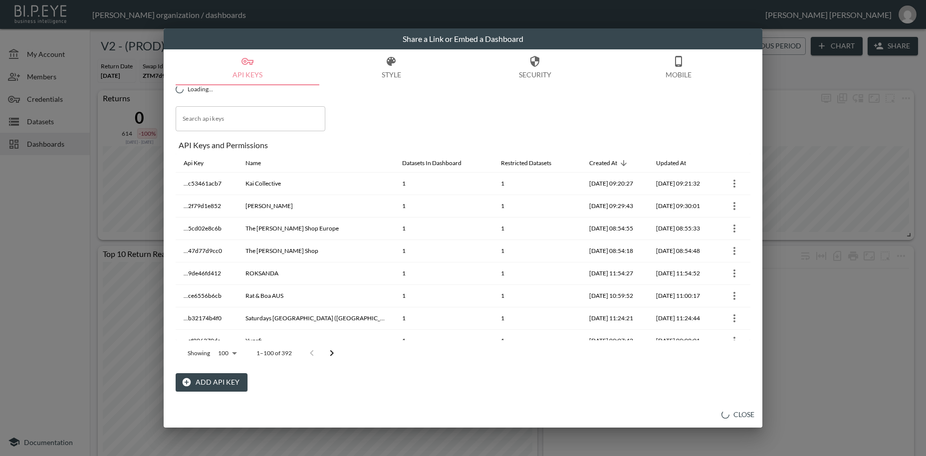
click at [225, 383] on button "Add API Key" at bounding box center [212, 382] width 72 height 18
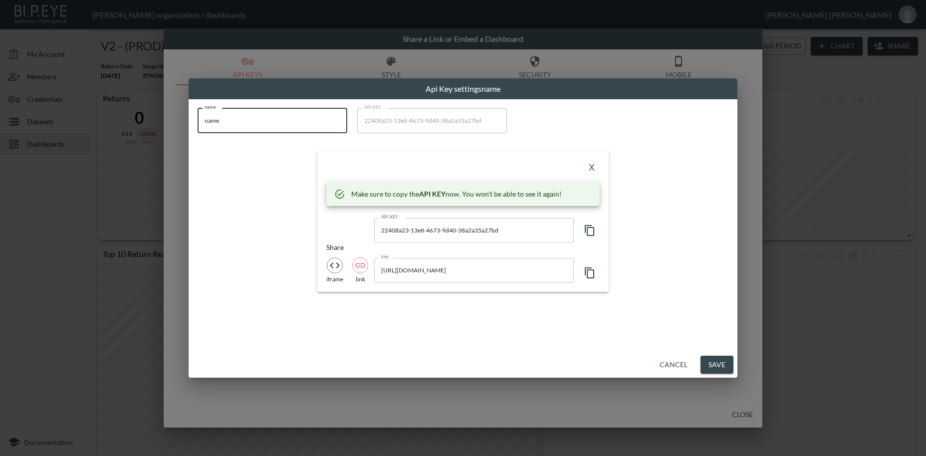
drag, startPoint x: 235, startPoint y: 123, endPoint x: 169, endPoint y: 115, distance: 66.4
click at [197, 115] on input "name" at bounding box center [272, 120] width 150 height 25
paste input "FABIANI"
type input "FABIANI"
click at [591, 235] on icon "button" at bounding box center [588, 230] width 9 height 11
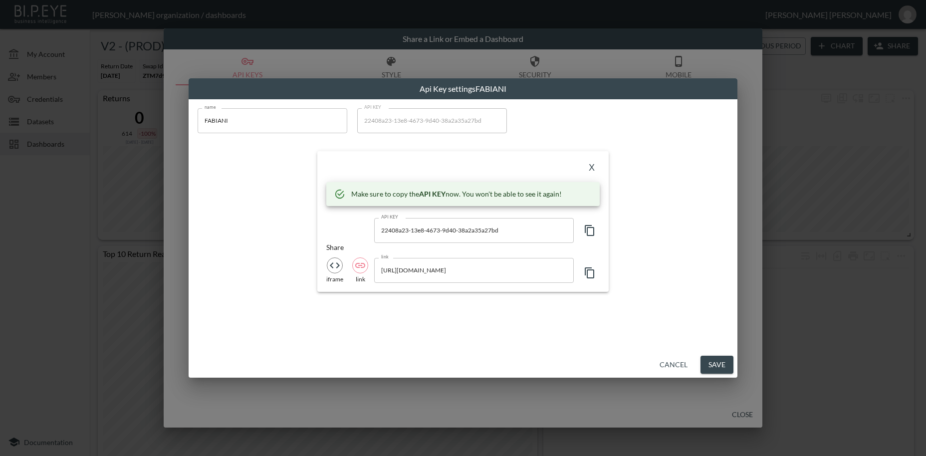
click at [591, 171] on button "X" at bounding box center [591, 168] width 16 height 16
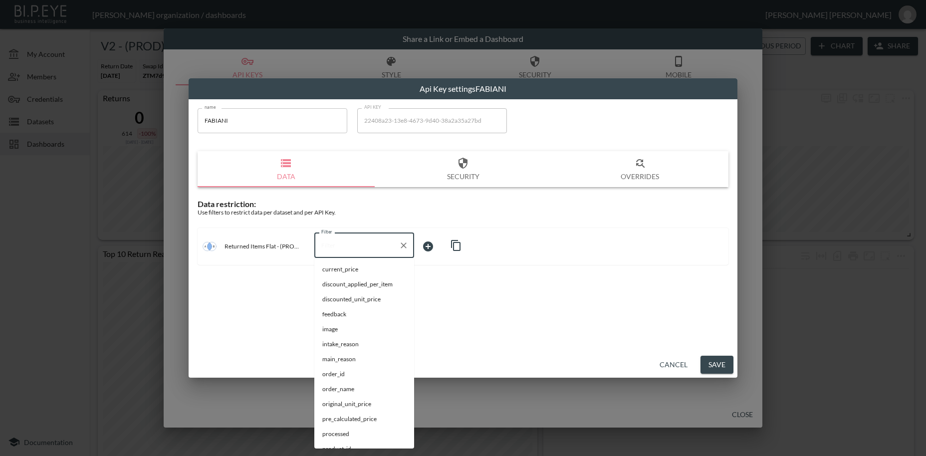
click at [331, 246] on input "Filter" at bounding box center [357, 245] width 76 height 16
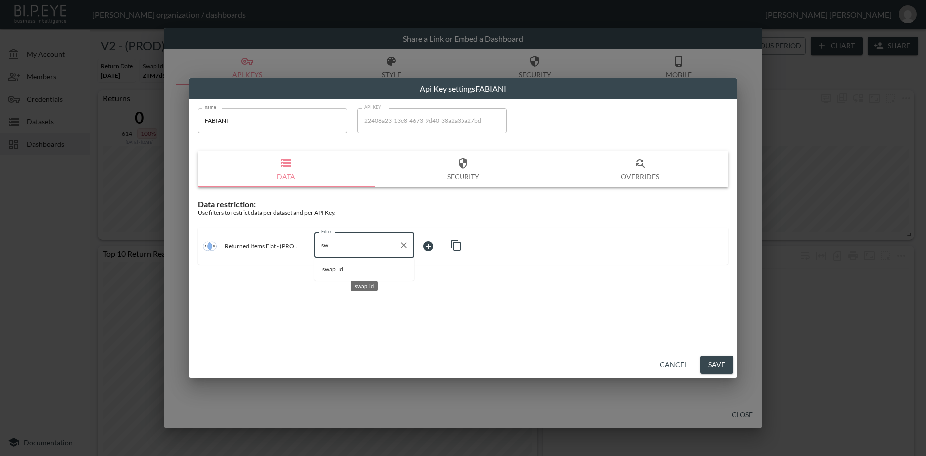
drag, startPoint x: 332, startPoint y: 271, endPoint x: 415, endPoint y: 252, distance: 85.4
click at [333, 271] on span "swap_id" at bounding box center [364, 269] width 84 height 9
type input "swap_id"
click at [426, 244] on body "BI.P.EYE, Interactive Analytics Dashboards - app [PERSON_NAME] organization / d…" at bounding box center [463, 228] width 926 height 456
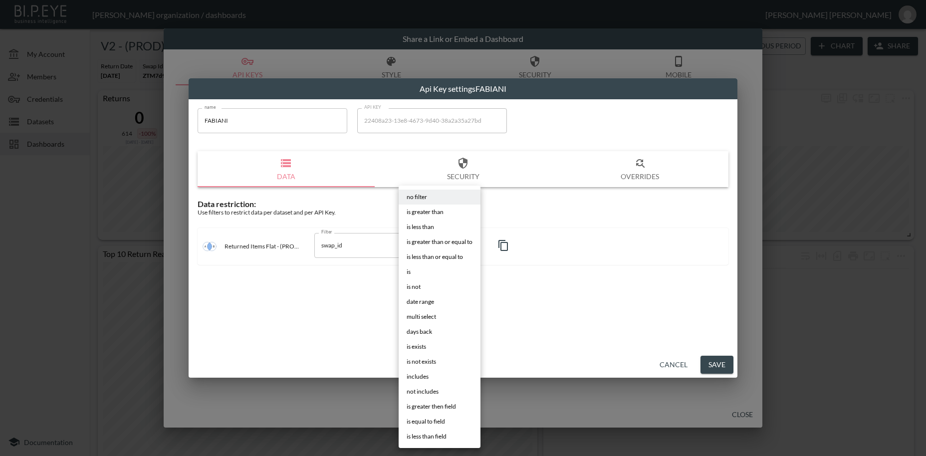
click at [408, 269] on span "is" at bounding box center [408, 271] width 4 height 9
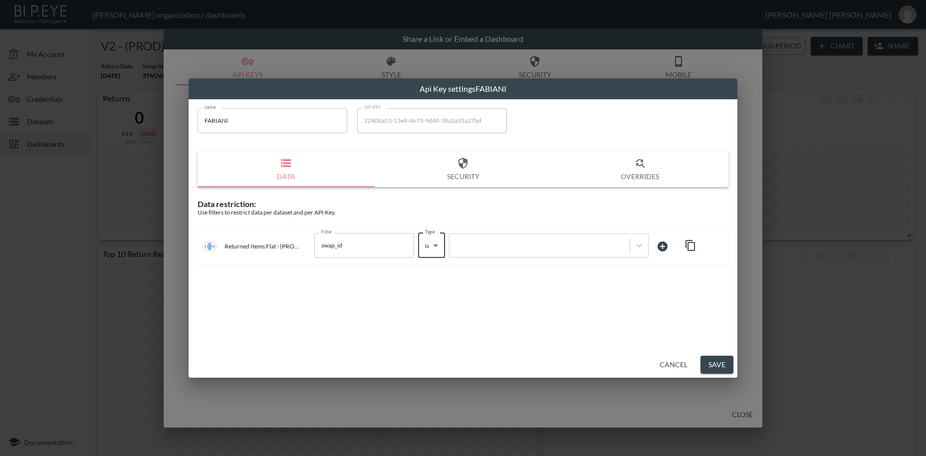
type input "is"
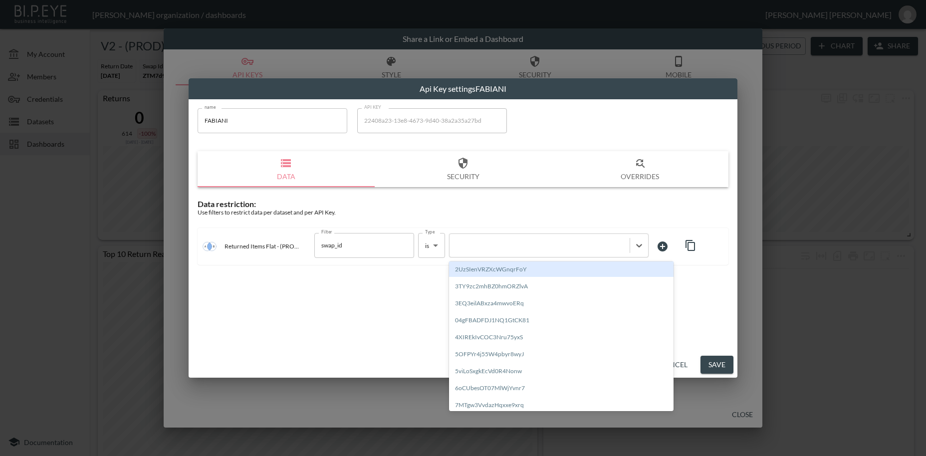
click at [498, 244] on div at bounding box center [539, 244] width 170 height 9
paste input "mo7eSyJjOWDu2ga96lVg"
type input "mo7eSyJjOWDu2ga96lVg"
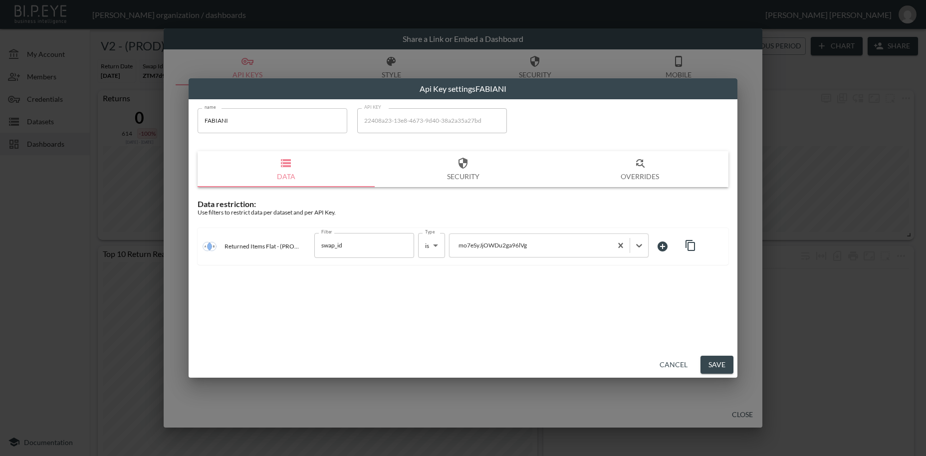
click at [719, 367] on button "Save" at bounding box center [716, 365] width 33 height 18
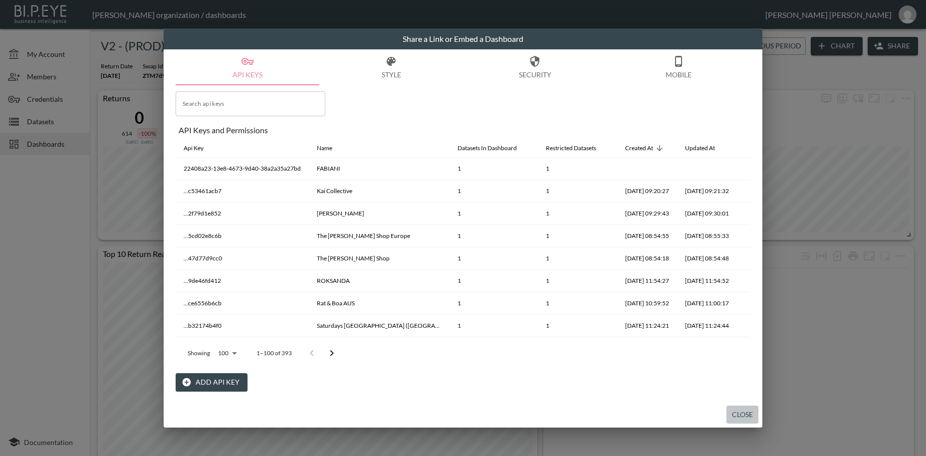
drag, startPoint x: 744, startPoint y: 415, endPoint x: 574, endPoint y: 380, distance: 173.7
click at [743, 416] on button "Close" at bounding box center [742, 414] width 32 height 18
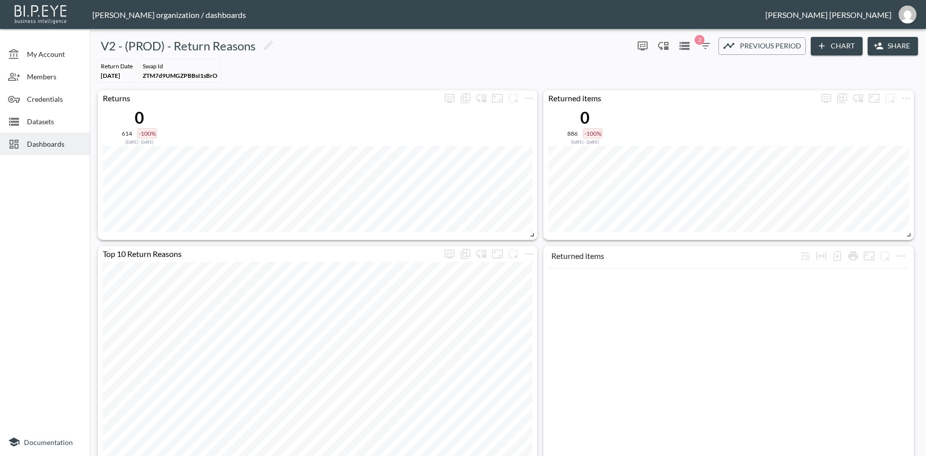
click at [51, 146] on span "Dashboards" at bounding box center [54, 144] width 55 height 10
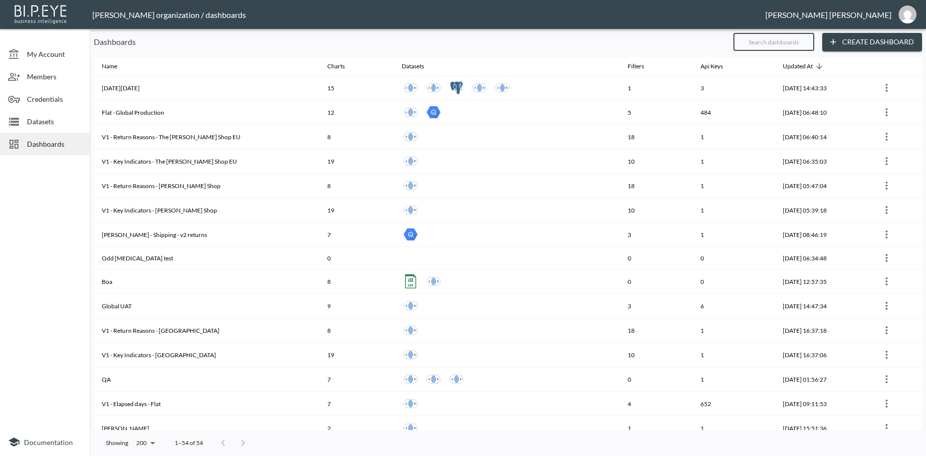
click at [761, 41] on input "text" at bounding box center [773, 41] width 81 height 25
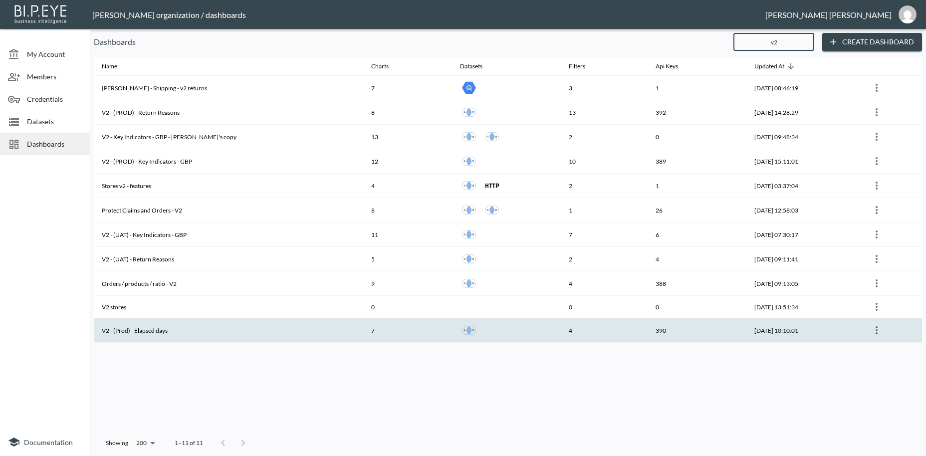
type input "v2"
click at [196, 334] on th "V2 - (Prod) - Elapsed days" at bounding box center [228, 330] width 269 height 24
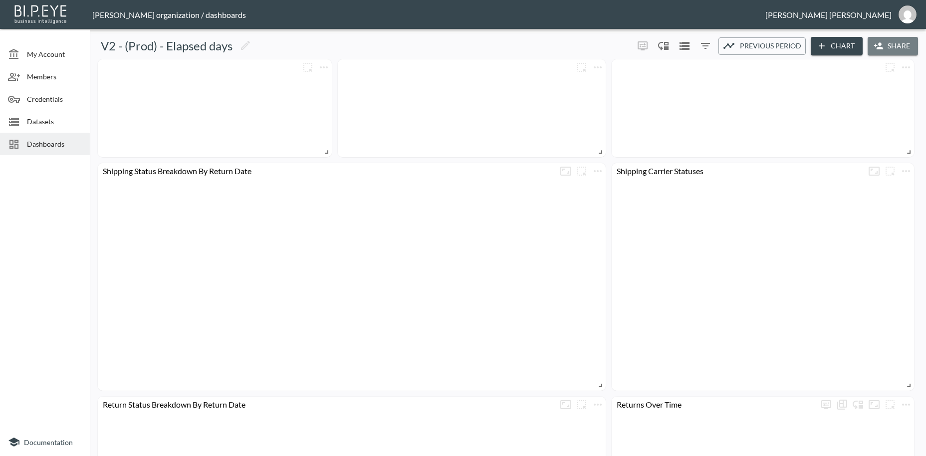
click at [891, 46] on button "Share" at bounding box center [892, 46] width 50 height 18
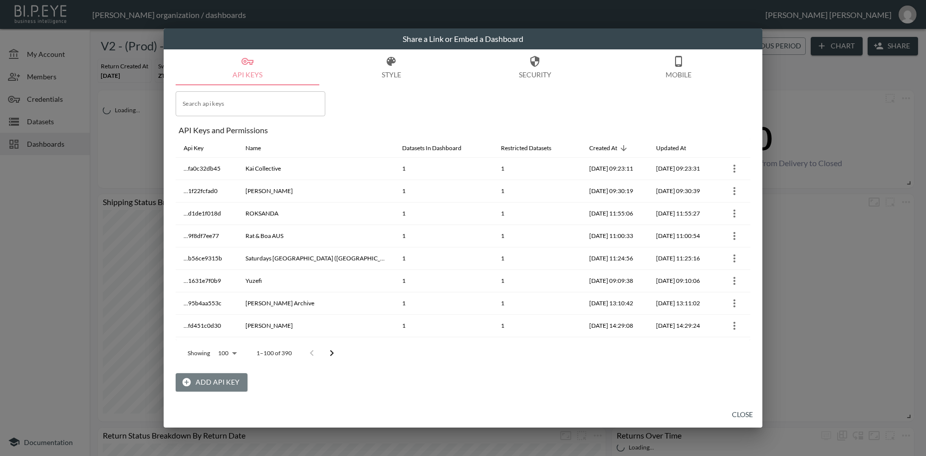
click at [213, 381] on button "Add API Key" at bounding box center [212, 382] width 72 height 18
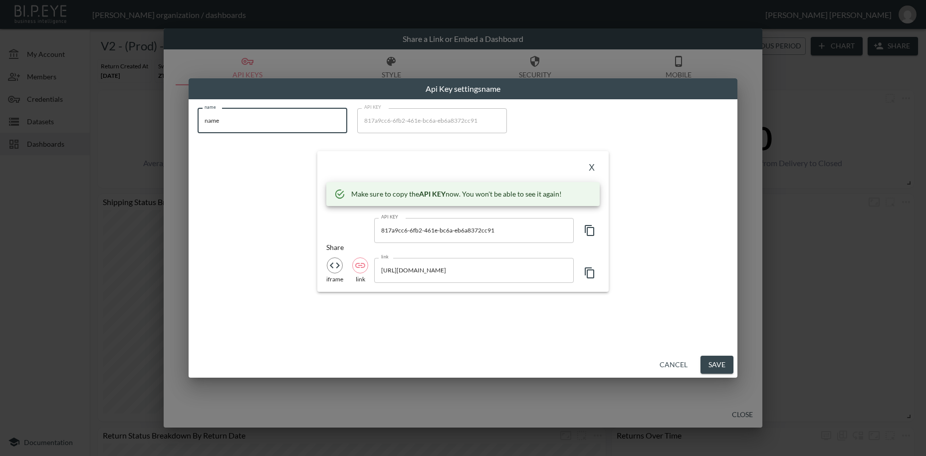
drag, startPoint x: 235, startPoint y: 124, endPoint x: 150, endPoint y: 106, distance: 87.6
click at [197, 108] on input "name" at bounding box center [272, 120] width 150 height 25
paste input "FABIANI"
type input "FABIANI"
click at [591, 230] on icon "button" at bounding box center [589, 230] width 12 height 12
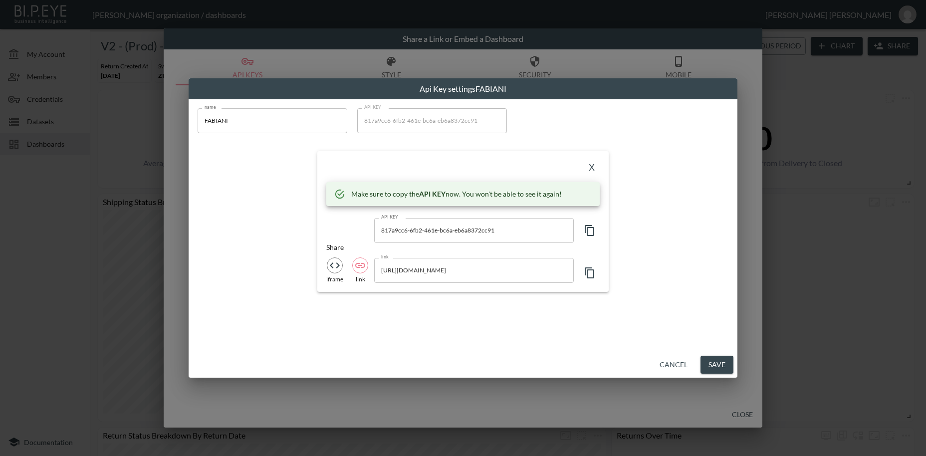
click at [589, 169] on button "X" at bounding box center [591, 168] width 16 height 16
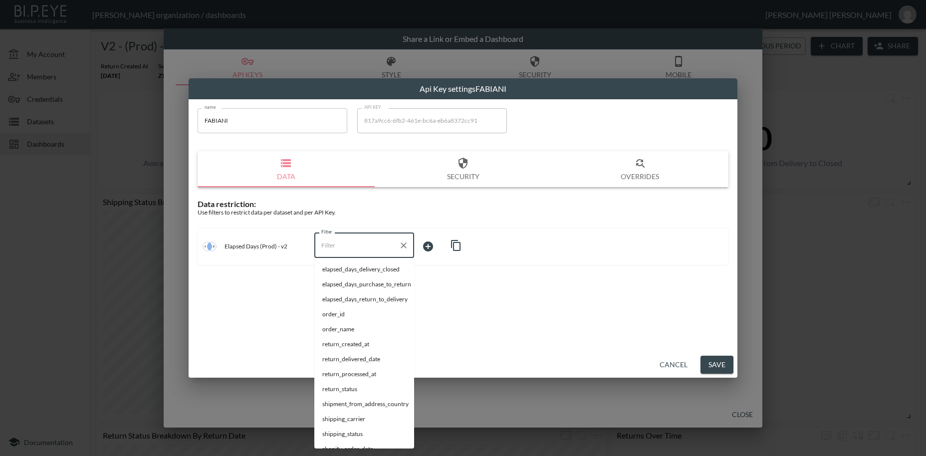
click at [339, 247] on input "Filter" at bounding box center [357, 245] width 76 height 16
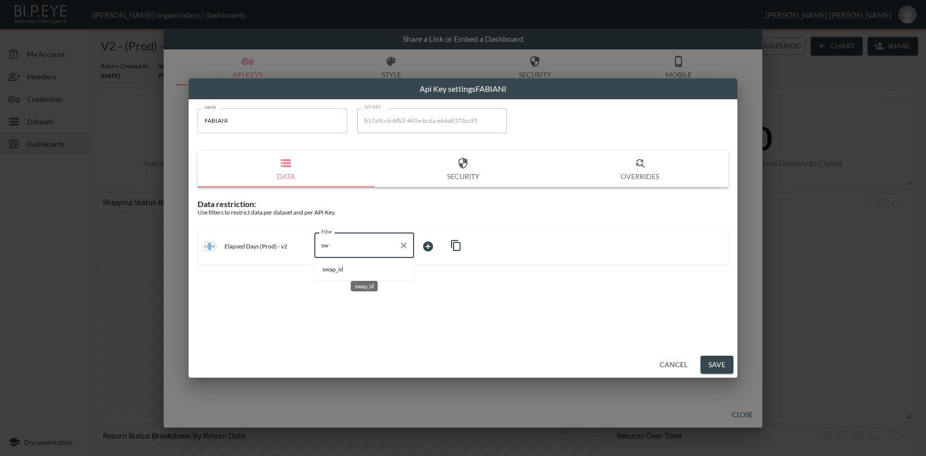
click at [345, 268] on span "swap_id" at bounding box center [364, 269] width 84 height 9
type input "swap_id"
click at [432, 245] on body "BI.P.EYE, Interactive Analytics Dashboards - app [PERSON_NAME] organization / d…" at bounding box center [463, 228] width 926 height 456
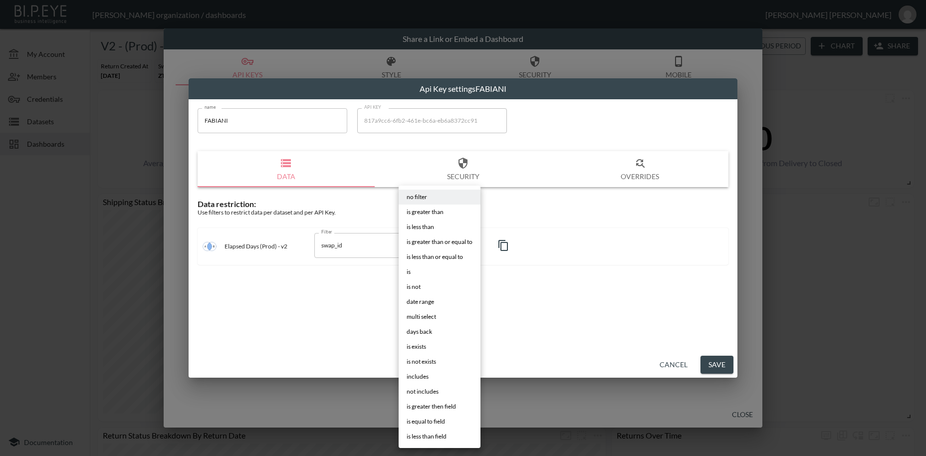
click at [407, 271] on span "is" at bounding box center [408, 271] width 4 height 9
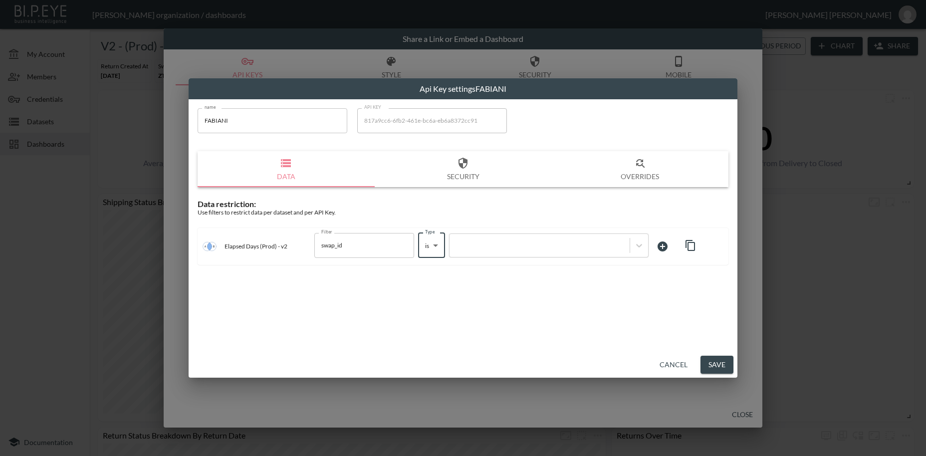
type input "is"
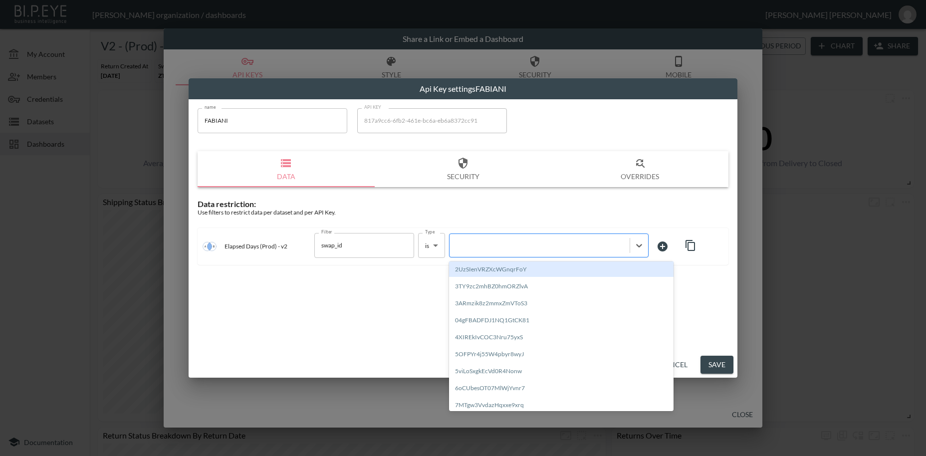
click at [497, 246] on div at bounding box center [539, 244] width 170 height 9
paste input "mo7eSyJjOWDu2ga96lVg"
type input "mo7eSyJjOWDu2ga96lVg"
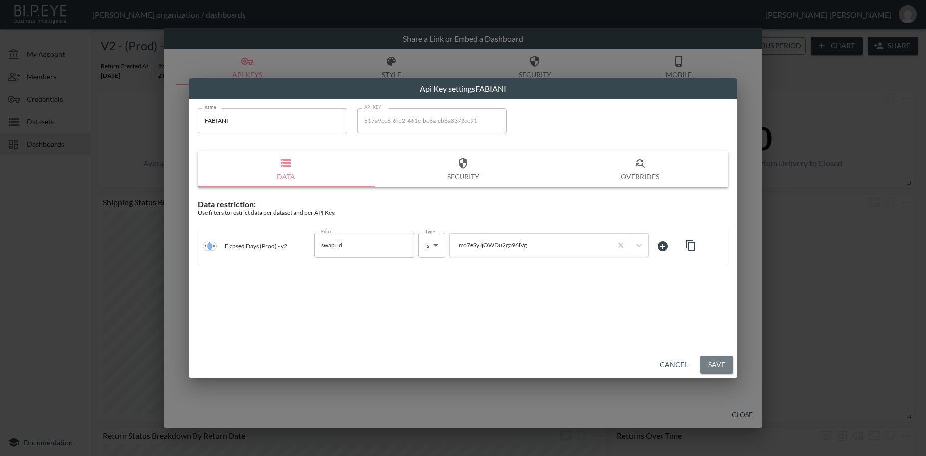
click at [710, 364] on button "Save" at bounding box center [716, 365] width 33 height 18
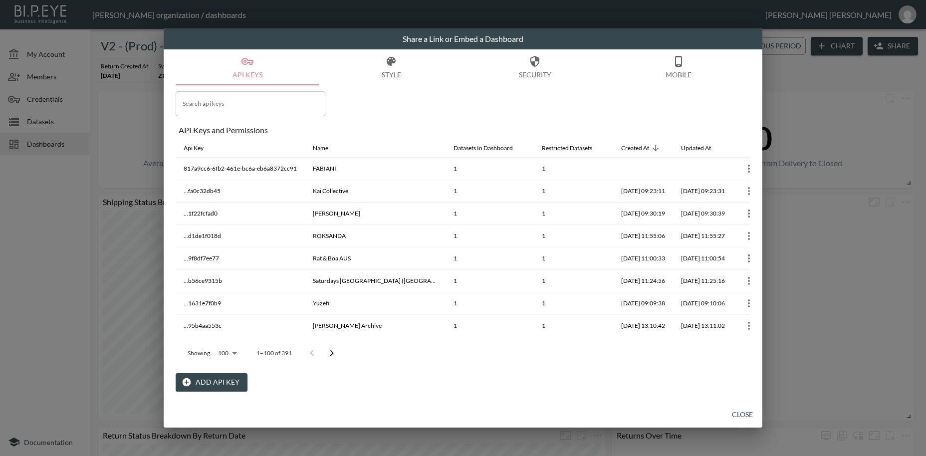
click at [745, 414] on button "Close" at bounding box center [742, 414] width 32 height 18
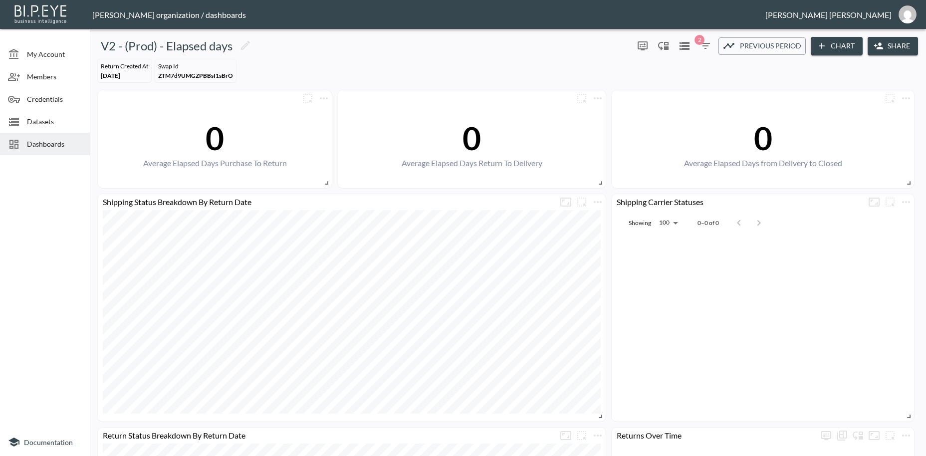
click at [50, 146] on span "Dashboards" at bounding box center [54, 144] width 55 height 10
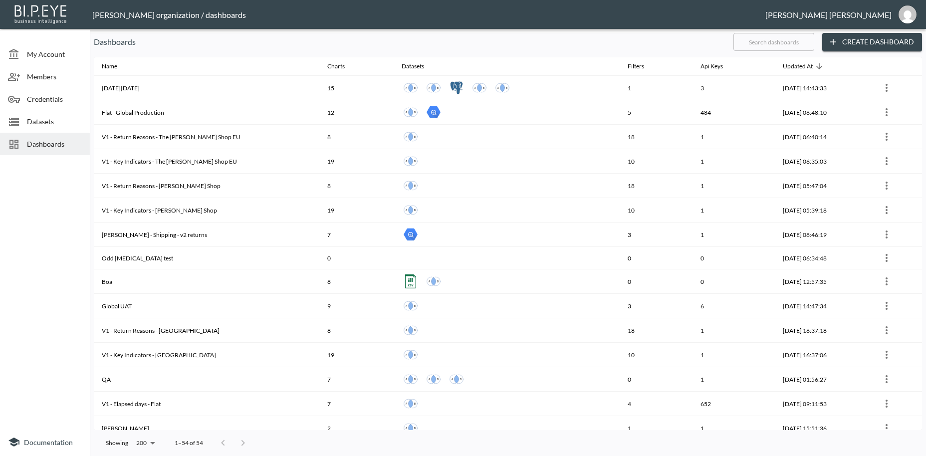
click at [747, 42] on input "text" at bounding box center [773, 41] width 81 height 25
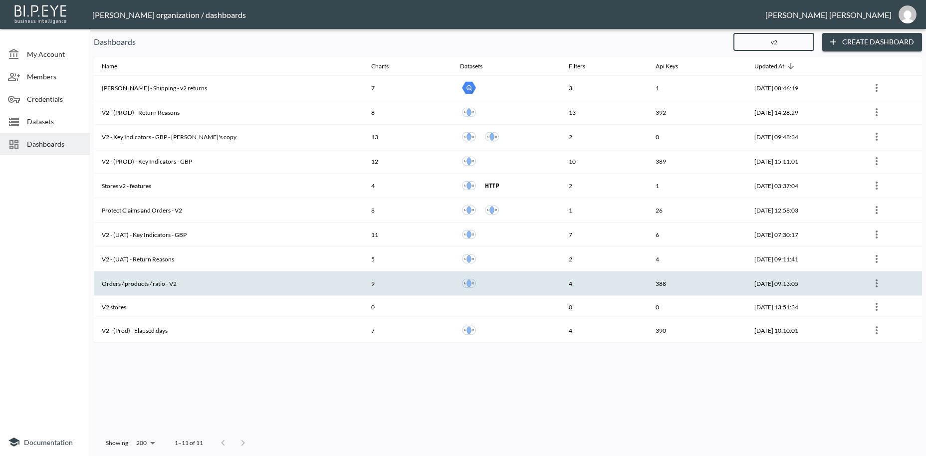
type input "v2"
click at [176, 286] on th "Orders / products / ratio - V2" at bounding box center [228, 283] width 269 height 24
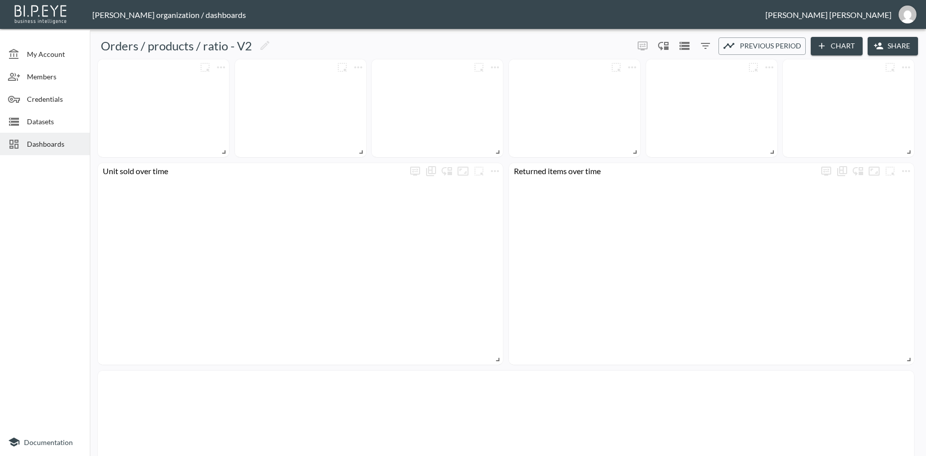
click at [896, 48] on button "Share" at bounding box center [892, 46] width 50 height 18
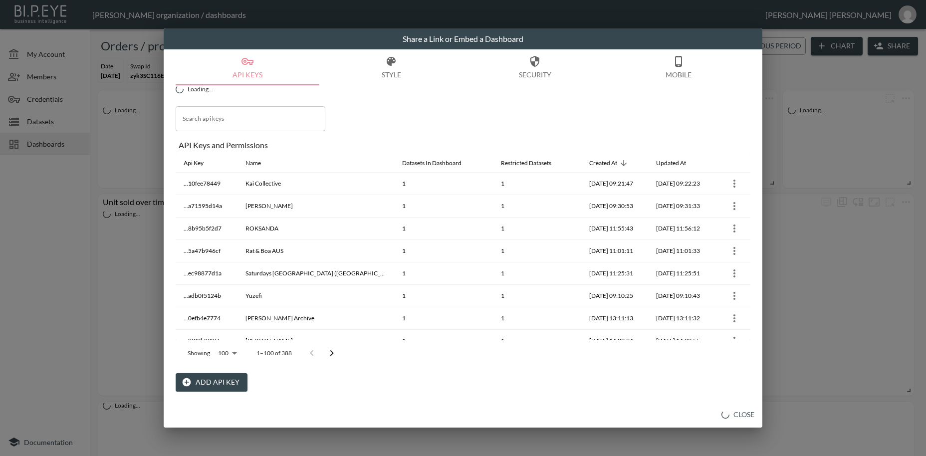
click at [223, 382] on button "Add API Key" at bounding box center [212, 382] width 72 height 18
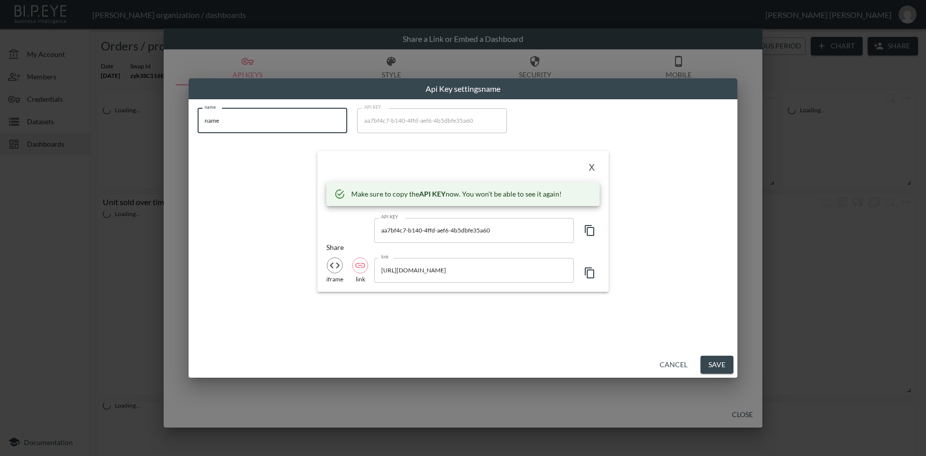
drag, startPoint x: 248, startPoint y: 122, endPoint x: 169, endPoint y: 116, distance: 79.6
click at [197, 116] on input "name" at bounding box center [272, 120] width 150 height 25
paste input "FABIANI"
type input "FABIANI"
click at [591, 232] on icon "button" at bounding box center [589, 230] width 12 height 12
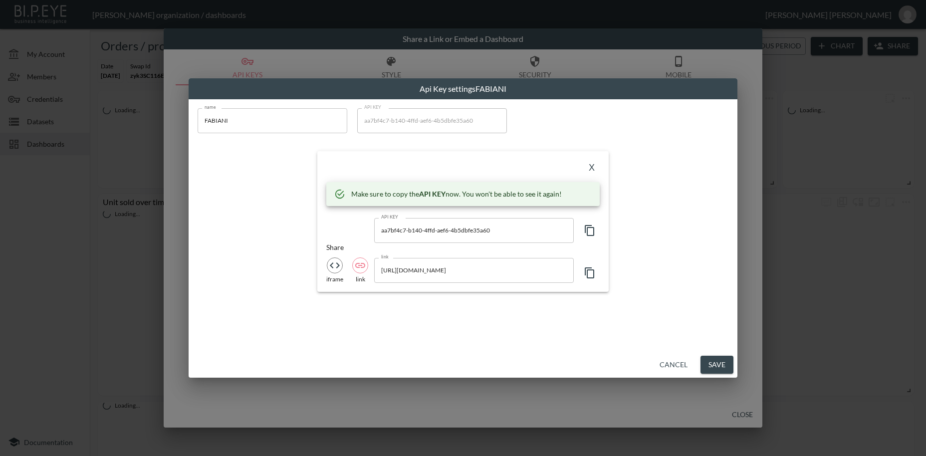
click at [590, 169] on button "X" at bounding box center [591, 168] width 16 height 16
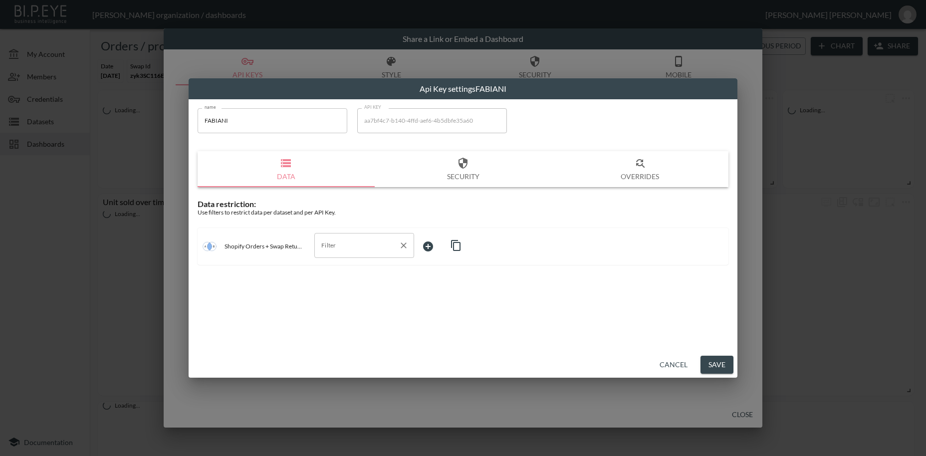
click at [345, 247] on input "Filter" at bounding box center [357, 245] width 76 height 16
click at [339, 270] on span "swap_id" at bounding box center [364, 269] width 84 height 9
type input "swap_id"
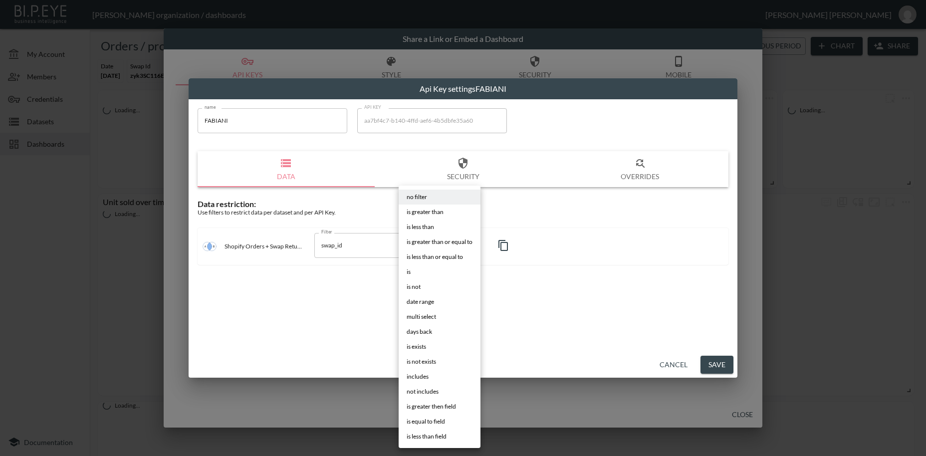
click at [436, 241] on body "BI.P.EYE, Interactive Analytics Dashboards - app [PERSON_NAME] organization / d…" at bounding box center [463, 228] width 926 height 456
click at [412, 275] on li "is" at bounding box center [439, 271] width 82 height 15
type input "is"
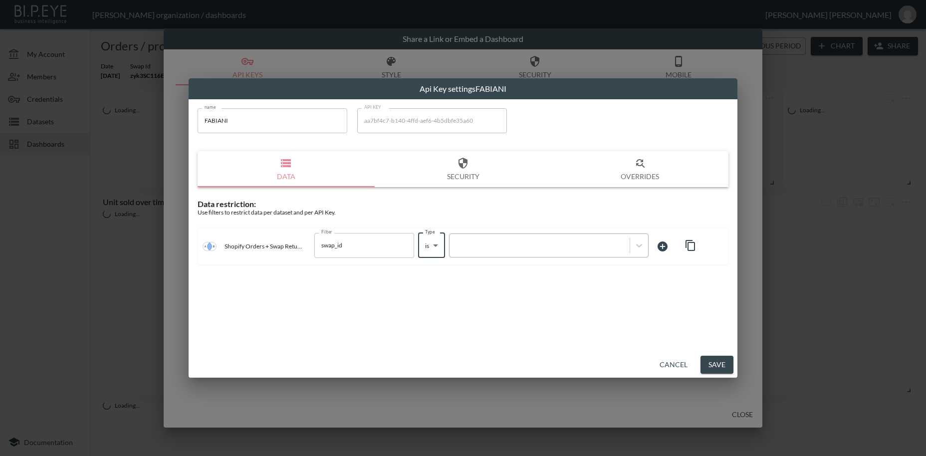
click at [488, 246] on div at bounding box center [539, 244] width 170 height 9
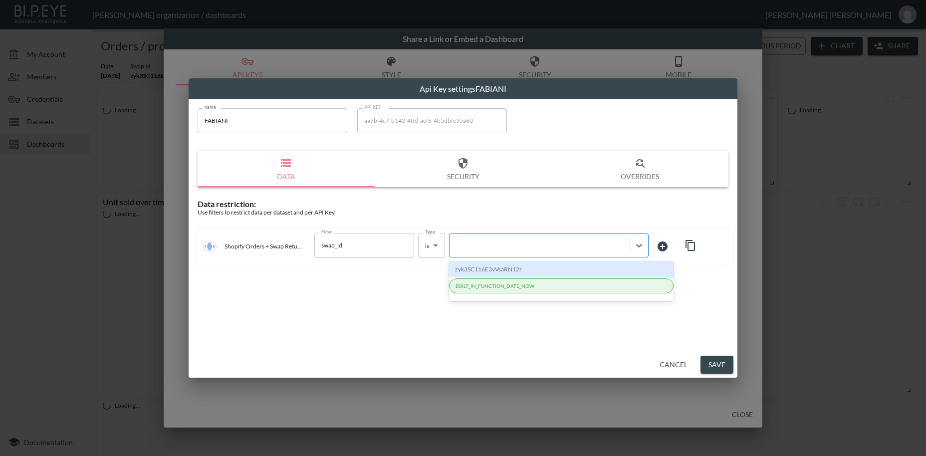
paste input "mo7eSyJjOWDu2ga96lVg"
type input "mo7eSyJjOWDu2ga96lVg"
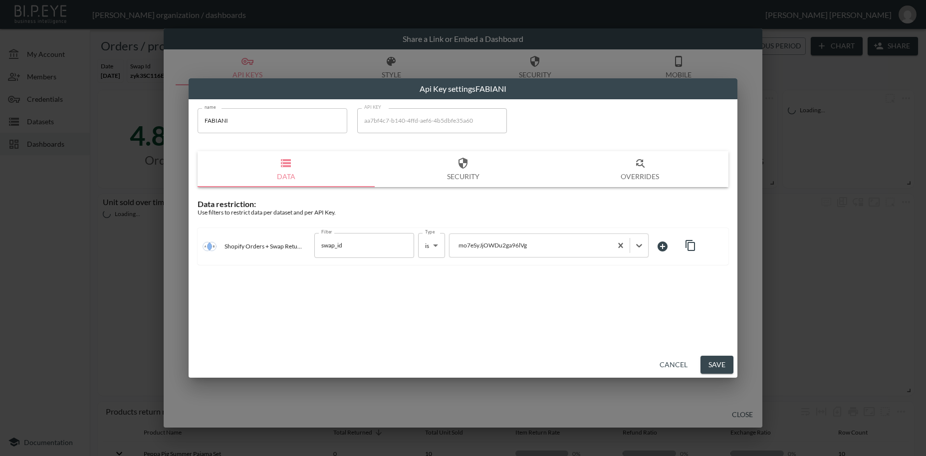
click at [715, 368] on button "Save" at bounding box center [716, 365] width 33 height 18
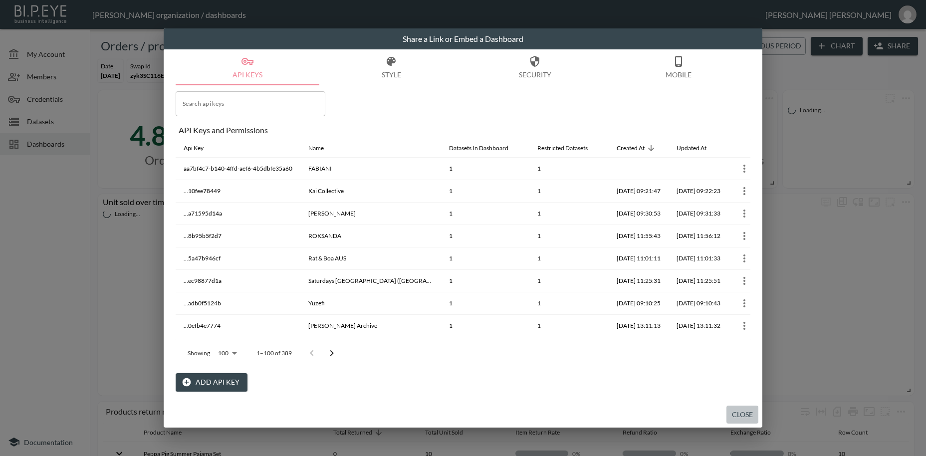
click at [736, 416] on button "Close" at bounding box center [742, 414] width 32 height 18
